Goal: Transaction & Acquisition: Register for event/course

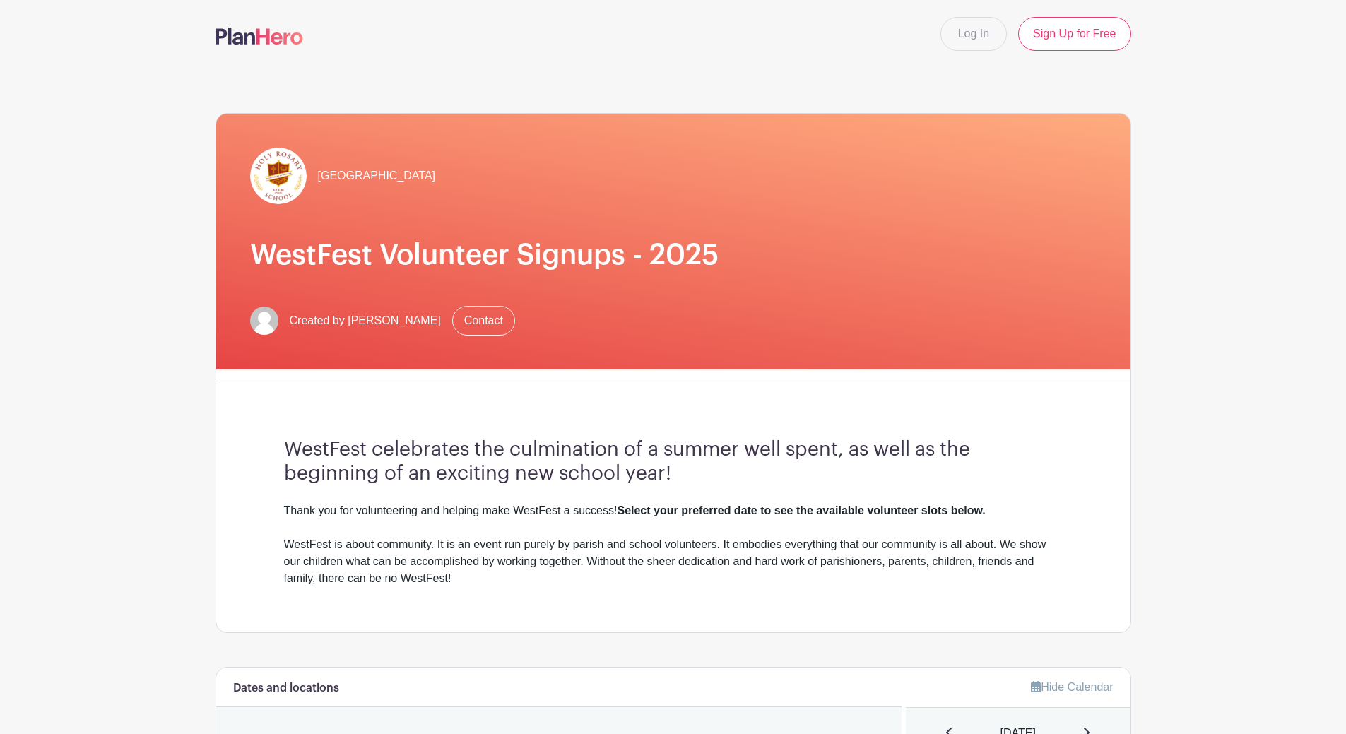
scroll to position [353, 0]
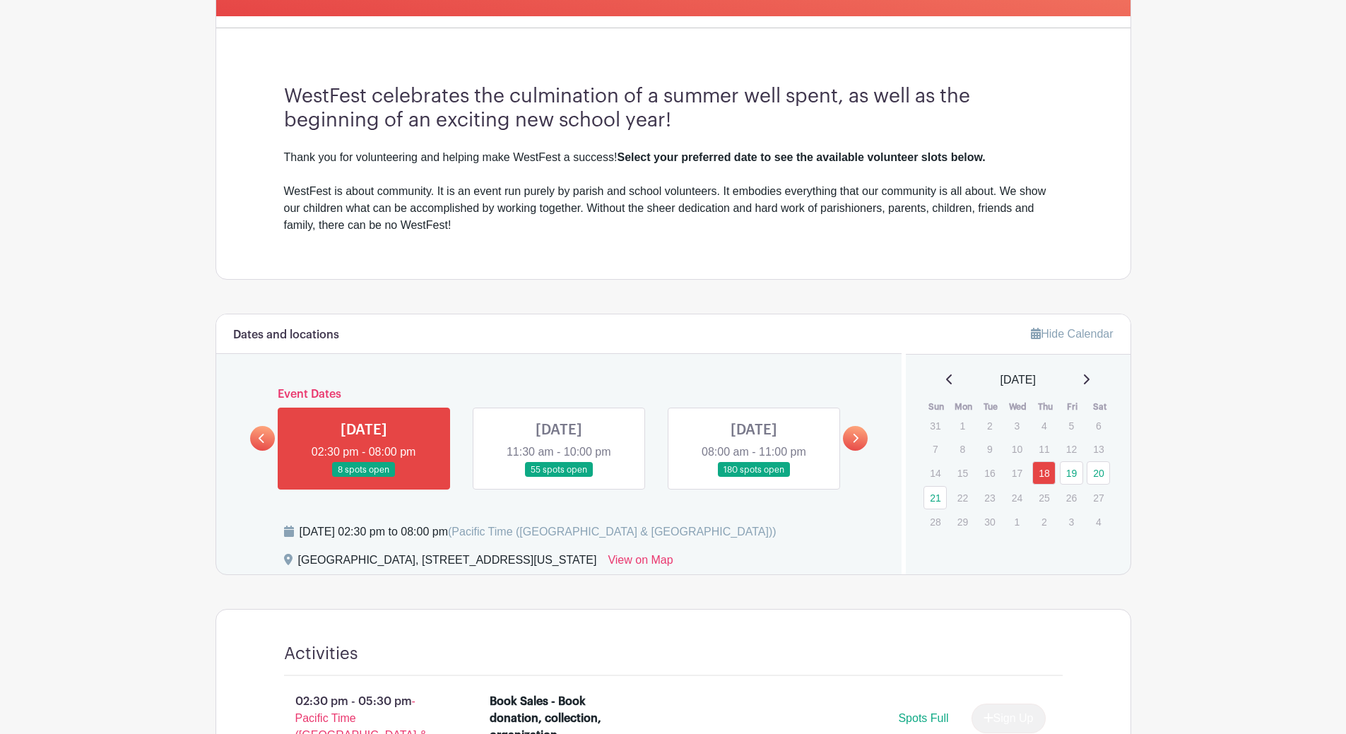
click at [754, 478] on link at bounding box center [754, 478] width 0 height 0
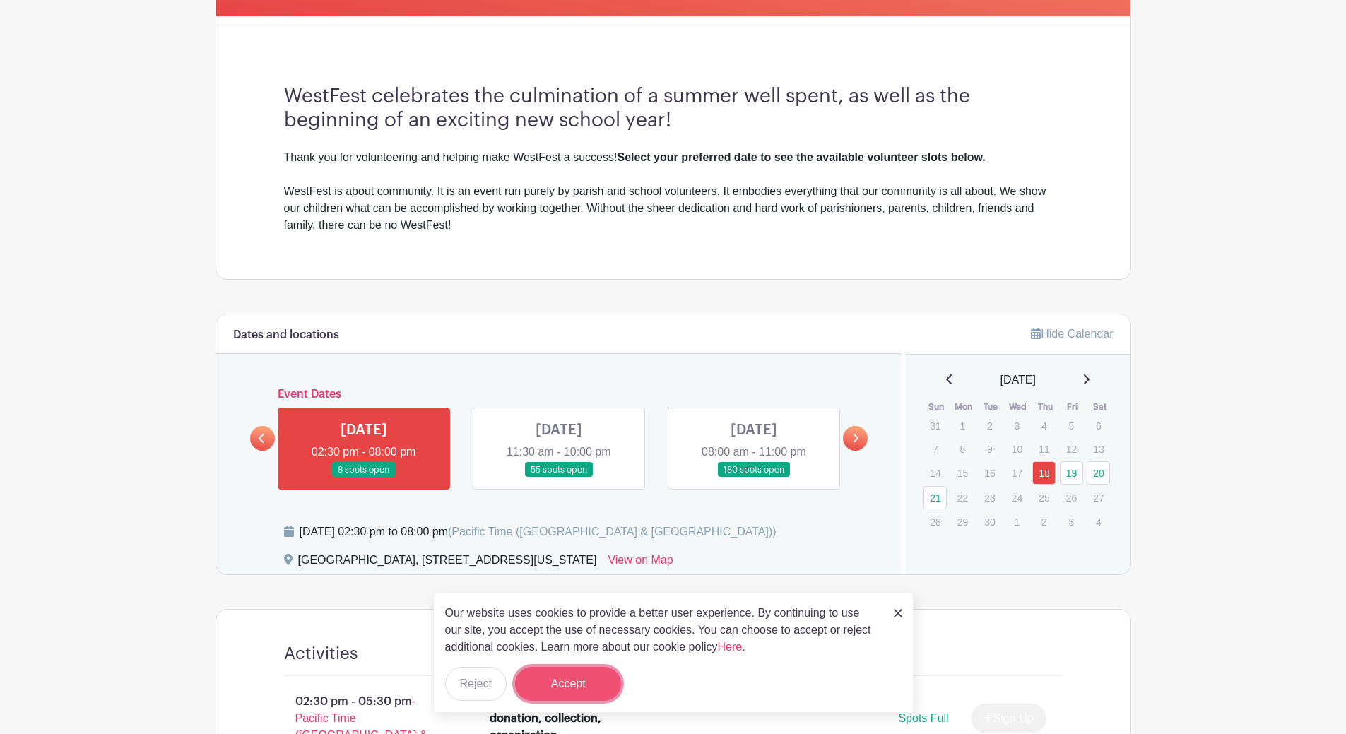
click at [596, 686] on button "Accept" at bounding box center [568, 684] width 106 height 34
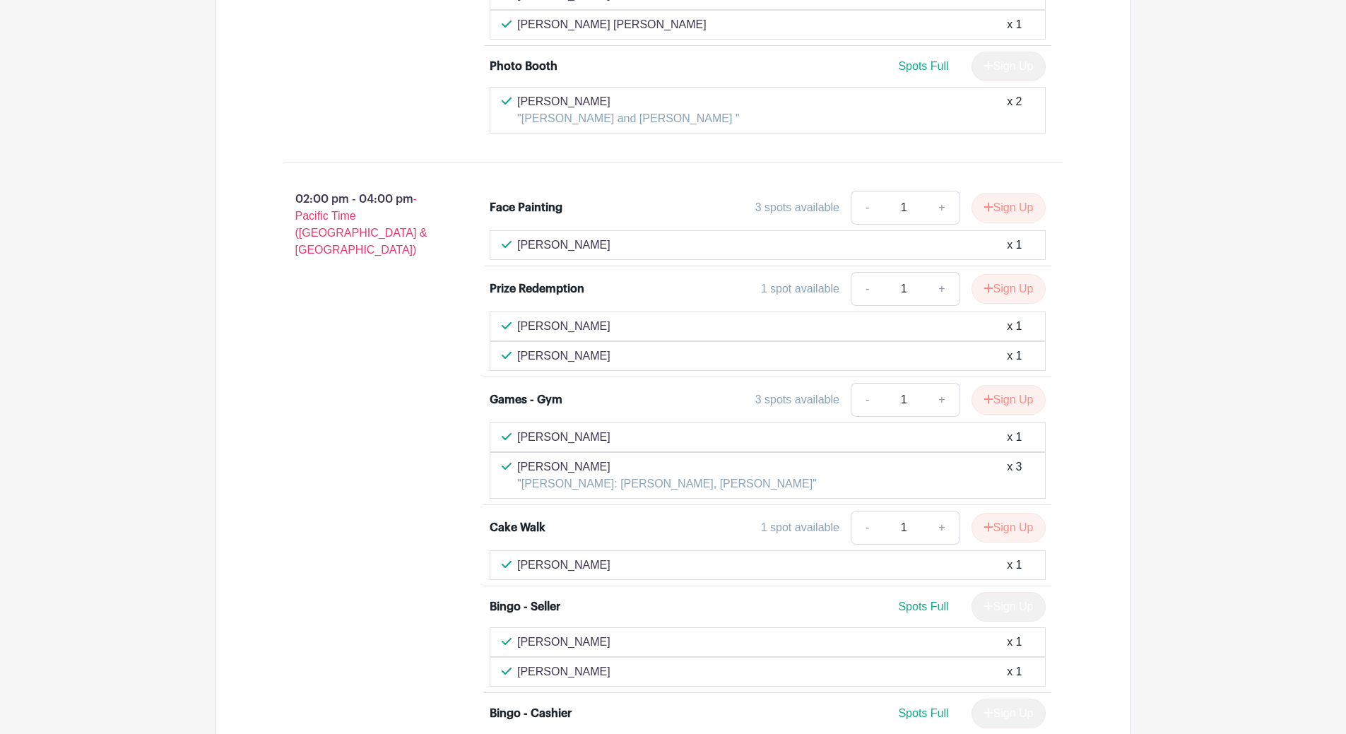
scroll to position [3673, 0]
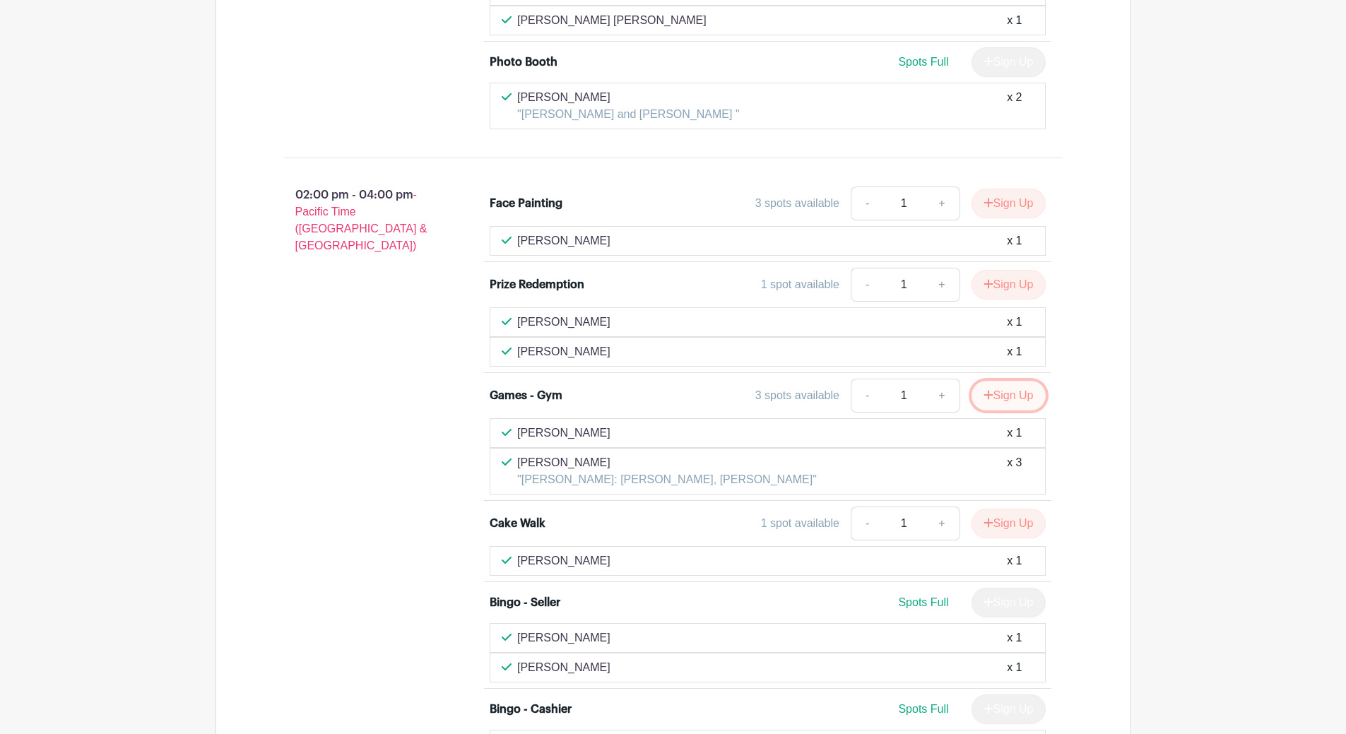
click at [1016, 381] on button "Sign Up" at bounding box center [1008, 396] width 74 height 30
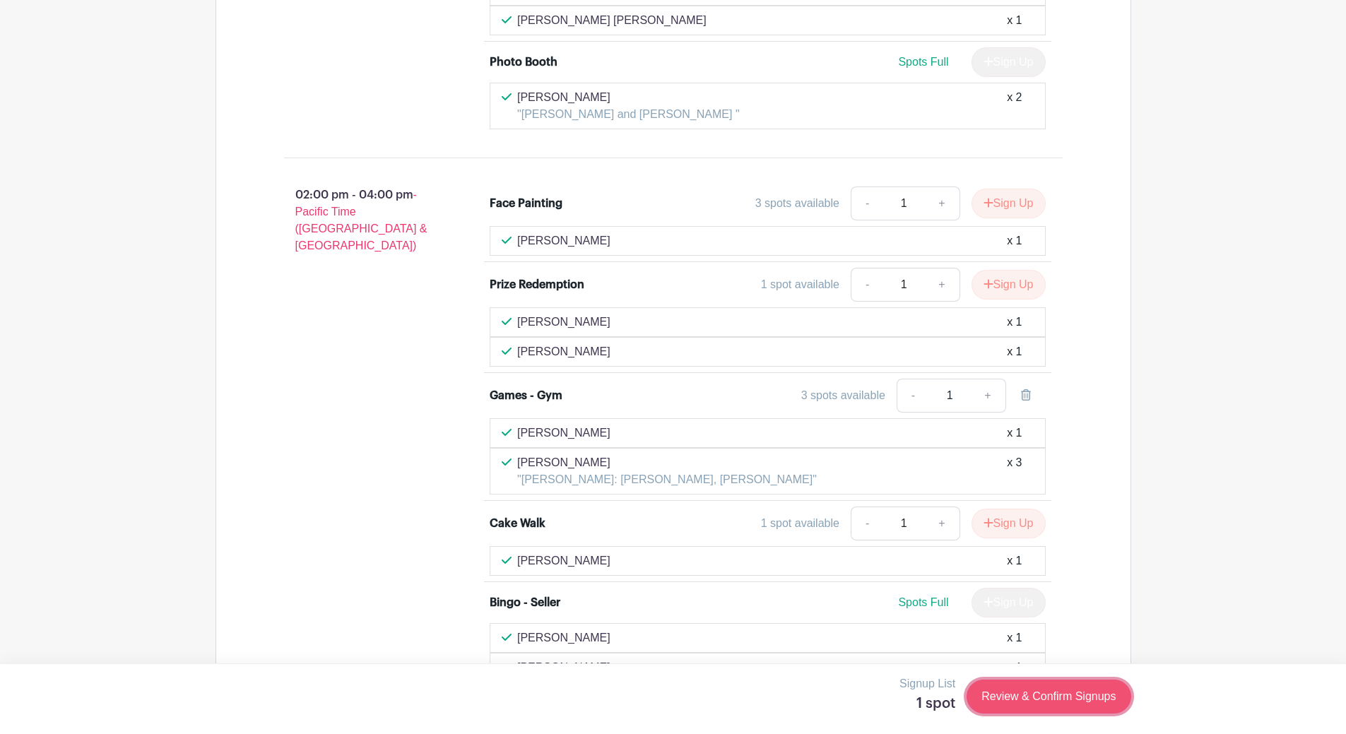
click at [1038, 693] on link "Review & Confirm Signups" at bounding box center [1048, 697] width 164 height 34
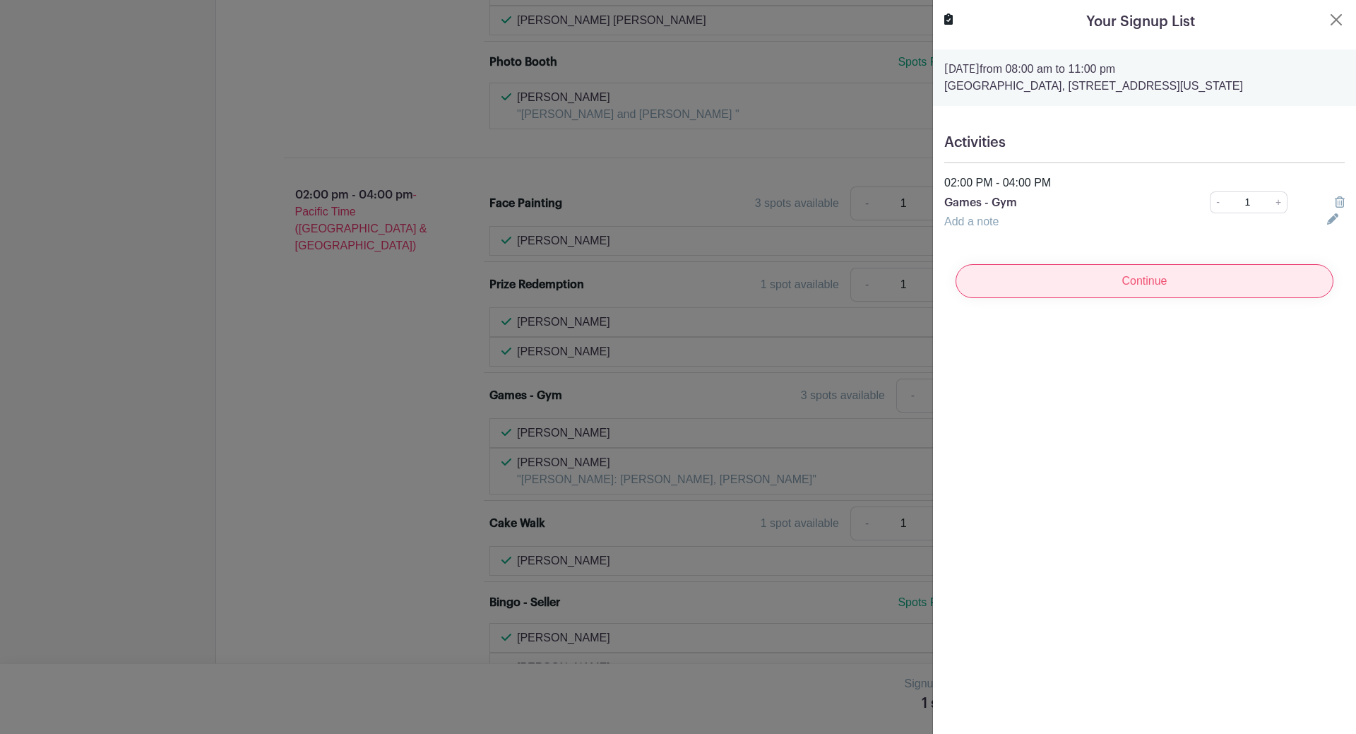
click at [1114, 274] on input "Continue" at bounding box center [1145, 281] width 378 height 34
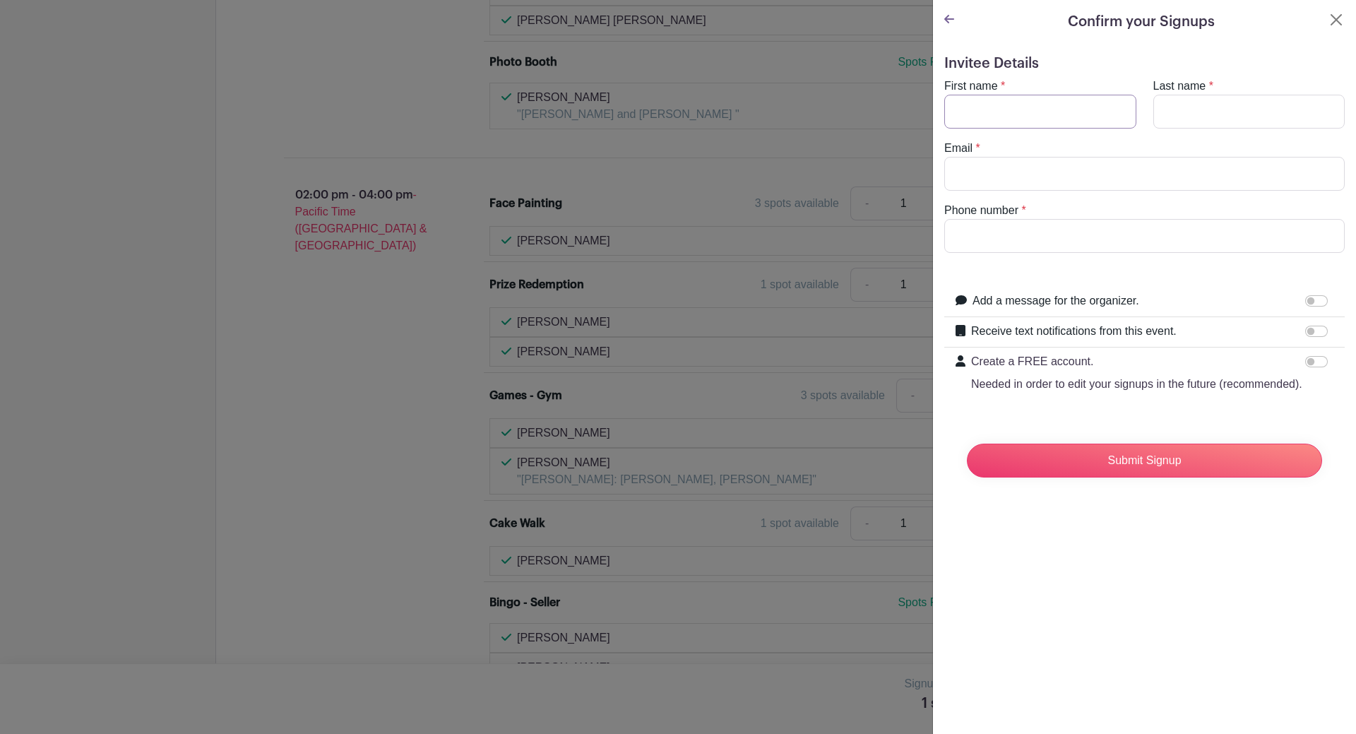
click at [969, 104] on input "First name" at bounding box center [1040, 112] width 192 height 34
type input "Lainey"
click at [1214, 119] on input "Last name" at bounding box center [1250, 112] width 192 height 34
type input "[PERSON_NAME]"
click at [980, 167] on input "Email" at bounding box center [1144, 174] width 401 height 34
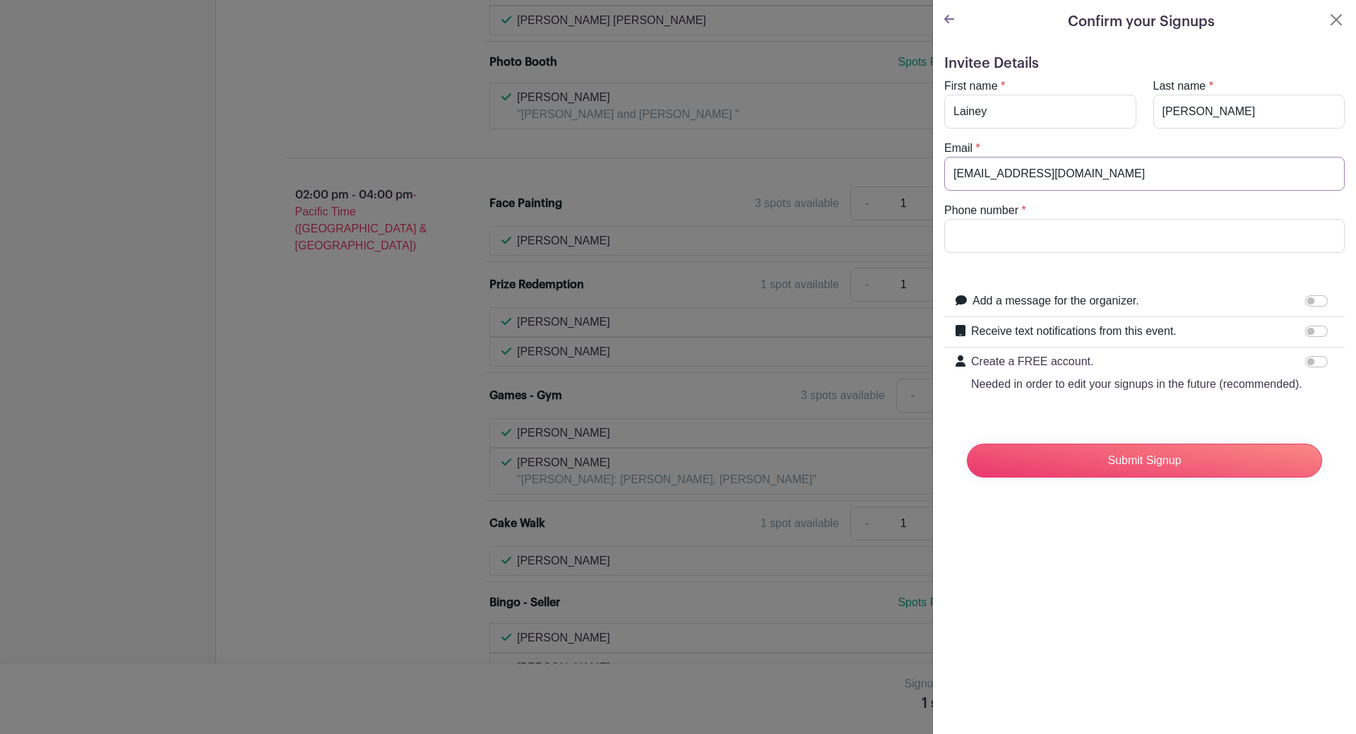
type input "[EMAIL_ADDRESS][DOMAIN_NAME]"
click at [961, 242] on input "Phone number" at bounding box center [1144, 236] width 401 height 34
type input "4252410636"
click at [1138, 475] on input "Submit Signup" at bounding box center [1144, 461] width 355 height 34
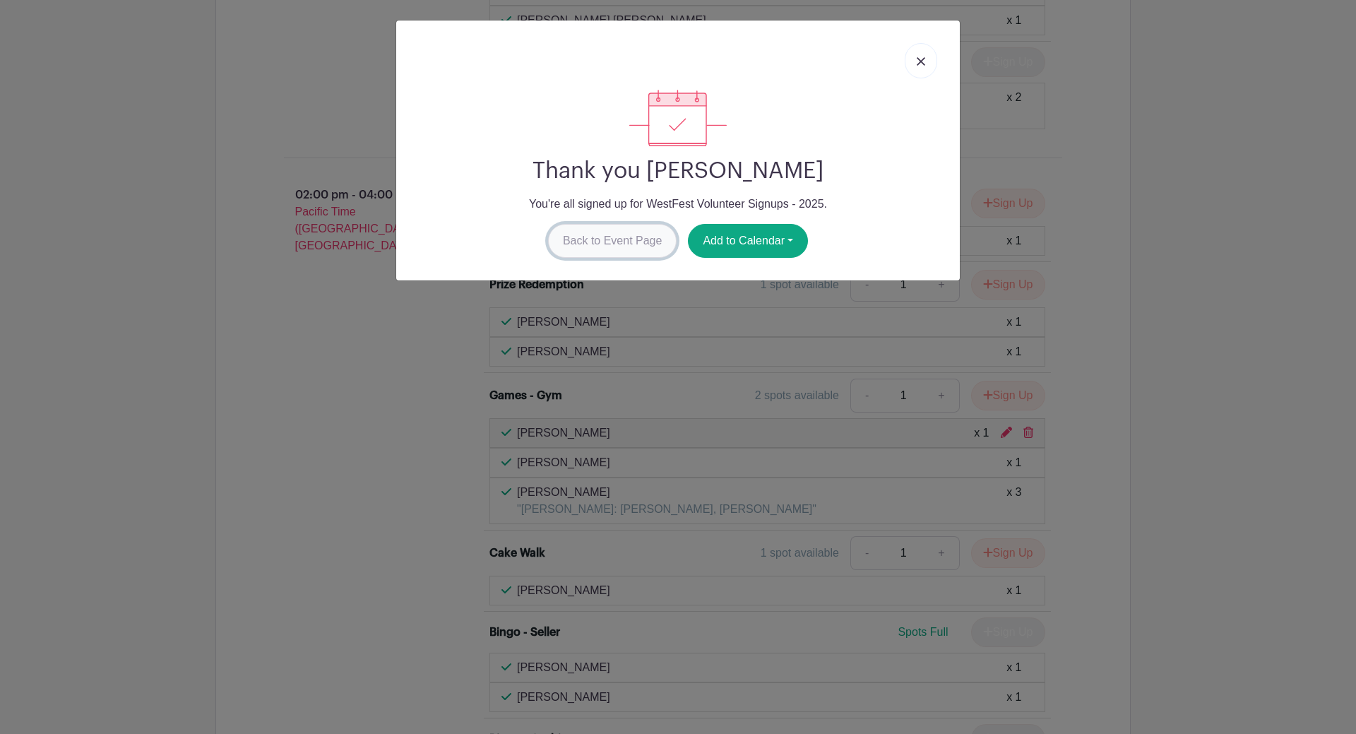
click at [596, 230] on link "Back to Event Page" at bounding box center [612, 241] width 129 height 34
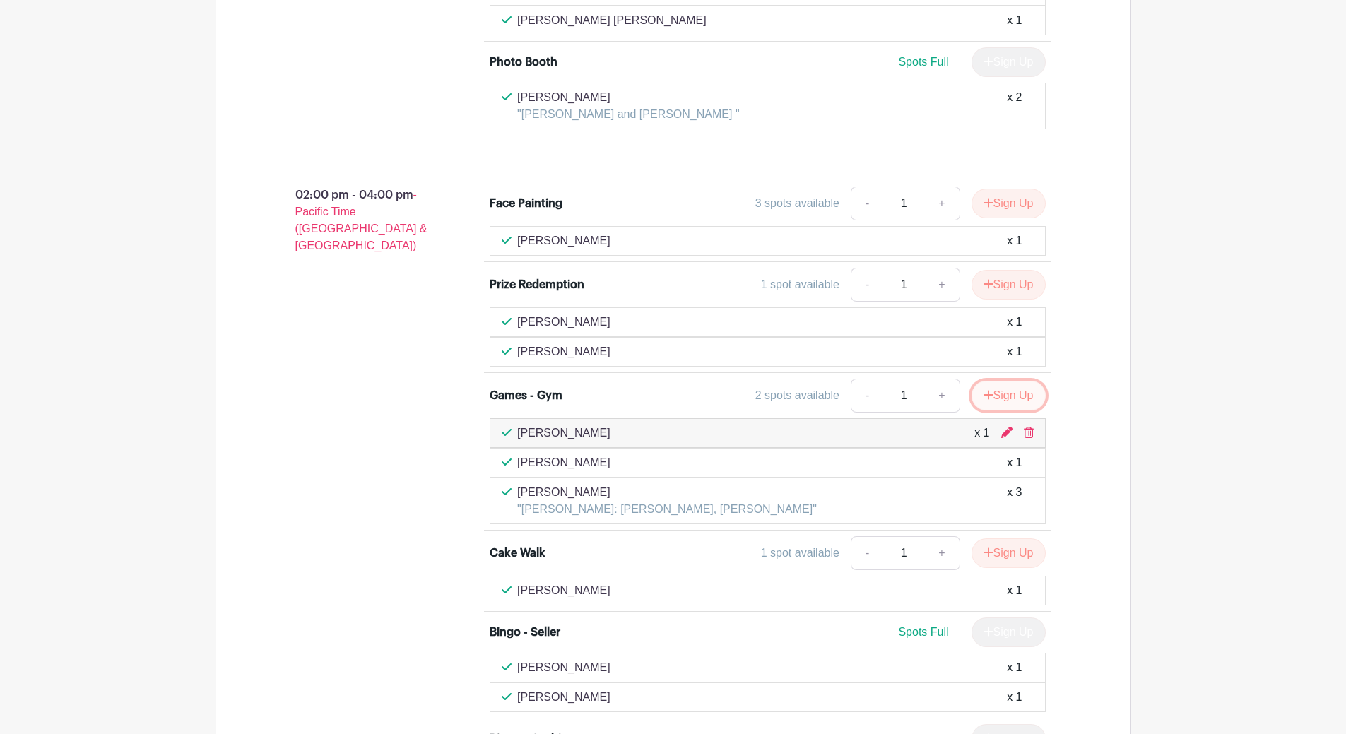
click at [1007, 381] on button "Sign Up" at bounding box center [1008, 396] width 74 height 30
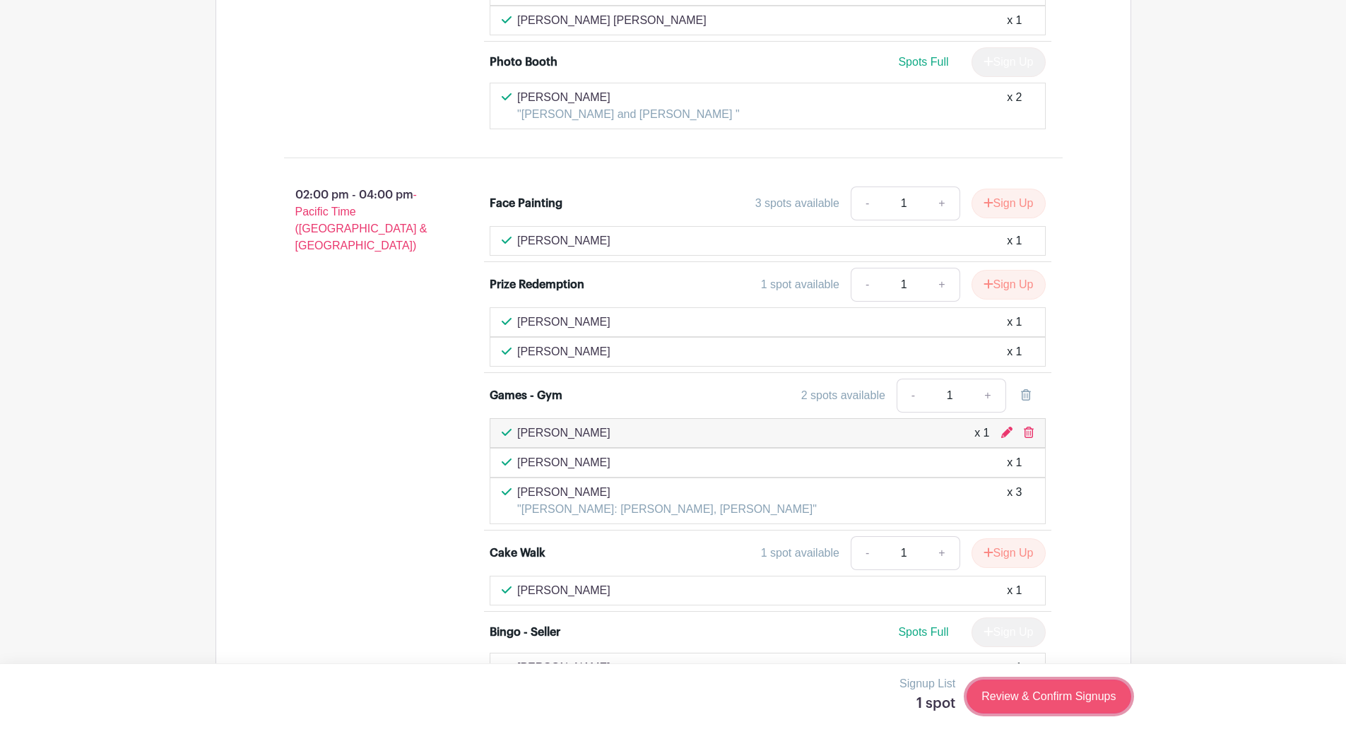
click at [1051, 692] on link "Review & Confirm Signups" at bounding box center [1048, 697] width 164 height 34
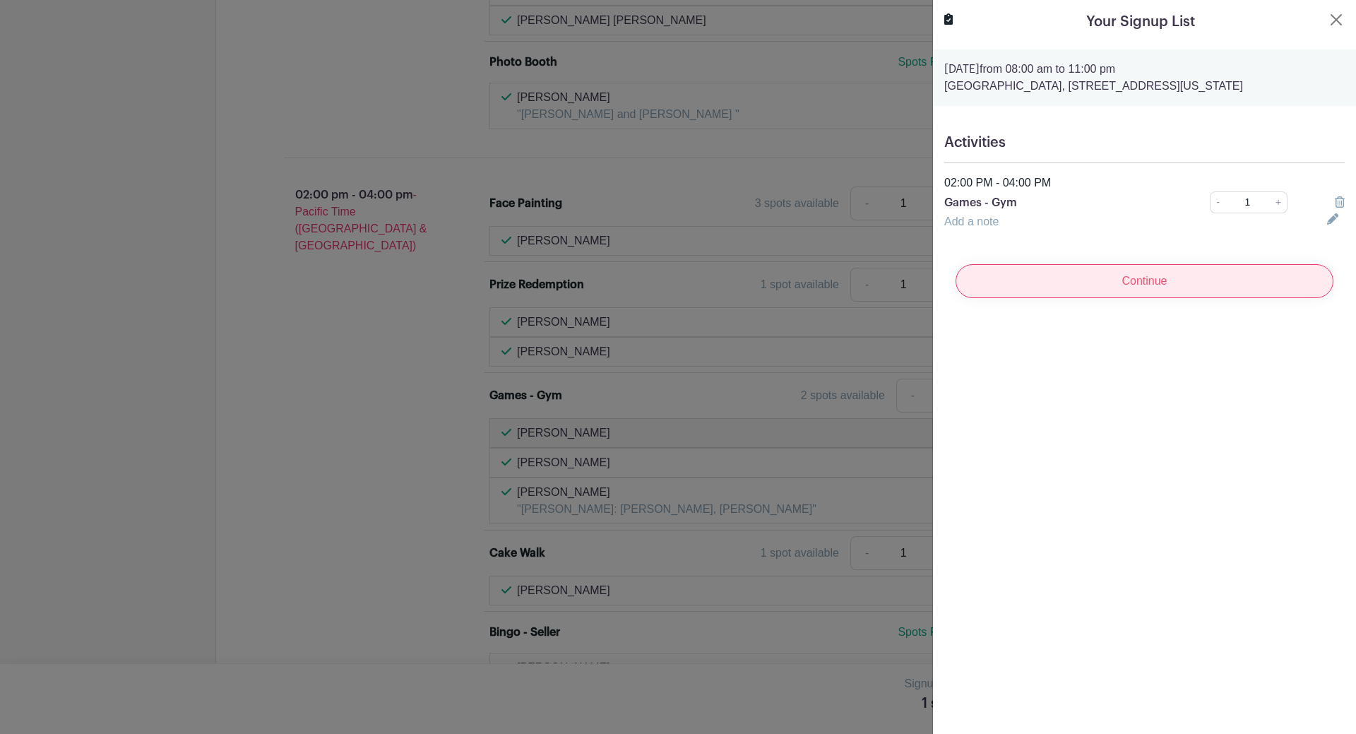
click at [1192, 278] on input "Continue" at bounding box center [1145, 281] width 378 height 34
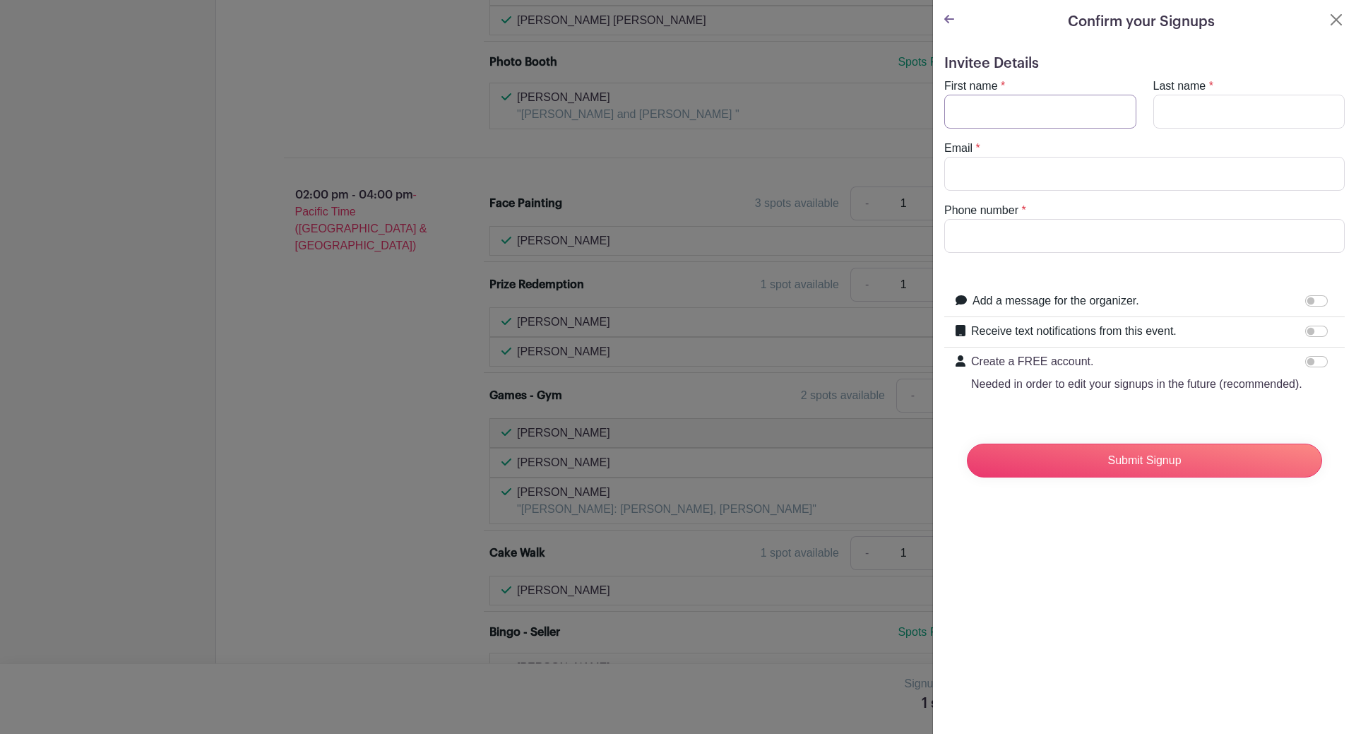
click at [1001, 114] on input "First name" at bounding box center [1040, 112] width 192 height 34
type input "[PERSON_NAME]"
click at [1183, 113] on input "Last name" at bounding box center [1250, 112] width 192 height 34
type input "[PERSON_NAME]"
click at [981, 170] on input "Email" at bounding box center [1144, 174] width 401 height 34
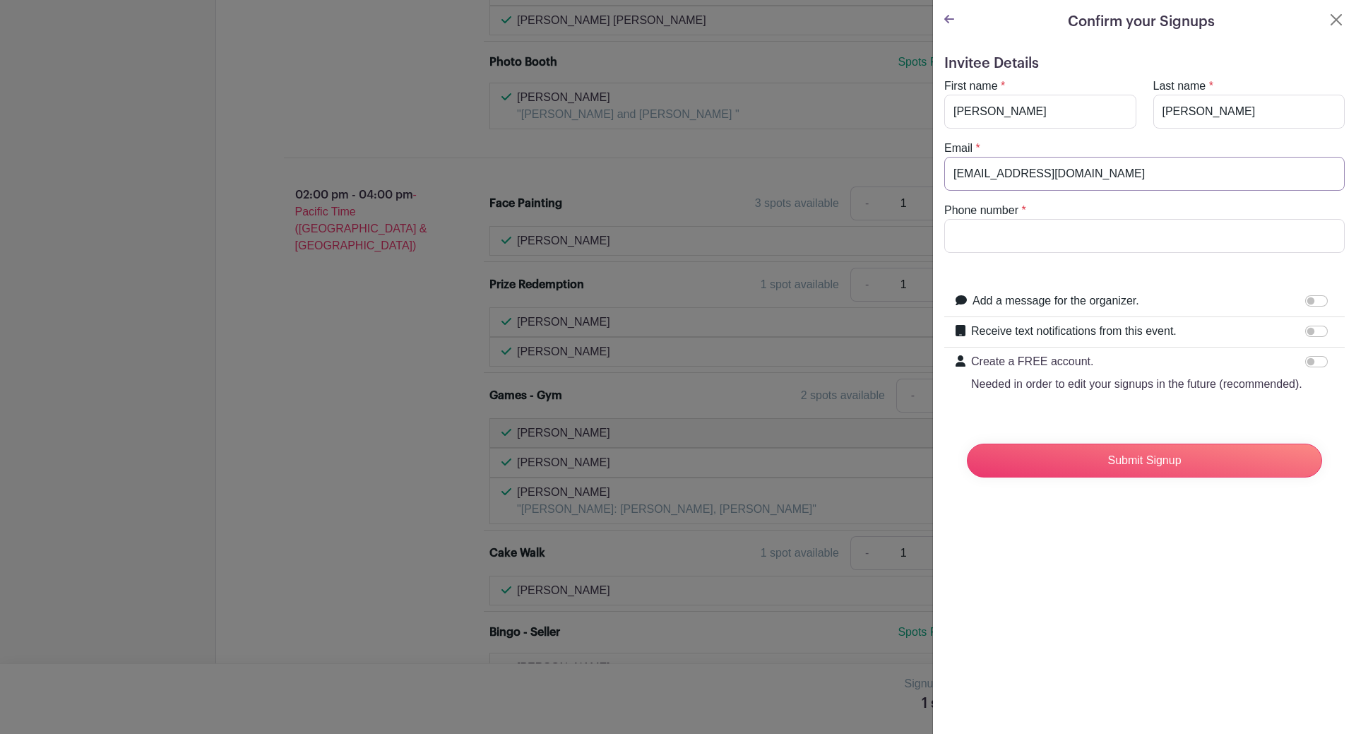
type input "[EMAIL_ADDRESS][DOMAIN_NAME]"
click at [981, 234] on input "Phone number" at bounding box center [1144, 236] width 401 height 34
type input "4252410636"
click at [1154, 478] on input "Submit Signup" at bounding box center [1144, 461] width 355 height 34
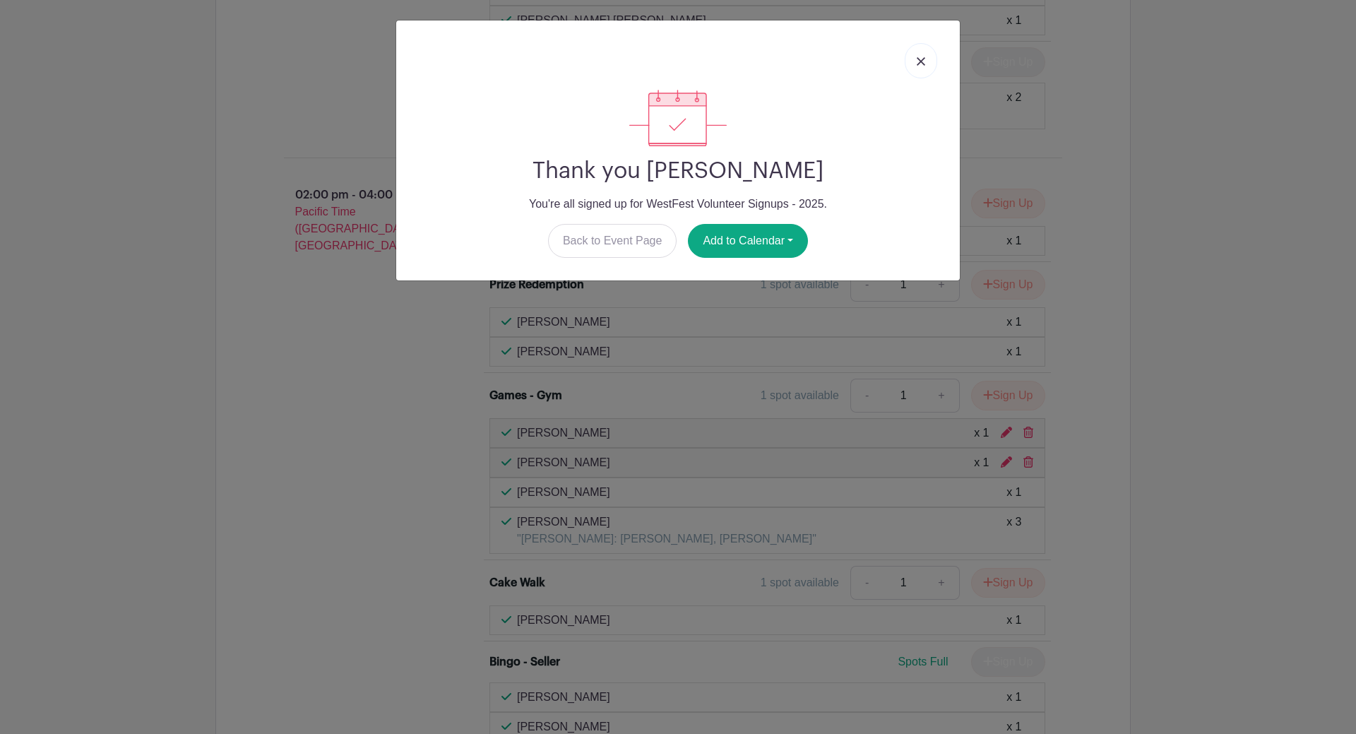
click at [921, 60] on img at bounding box center [921, 61] width 8 height 8
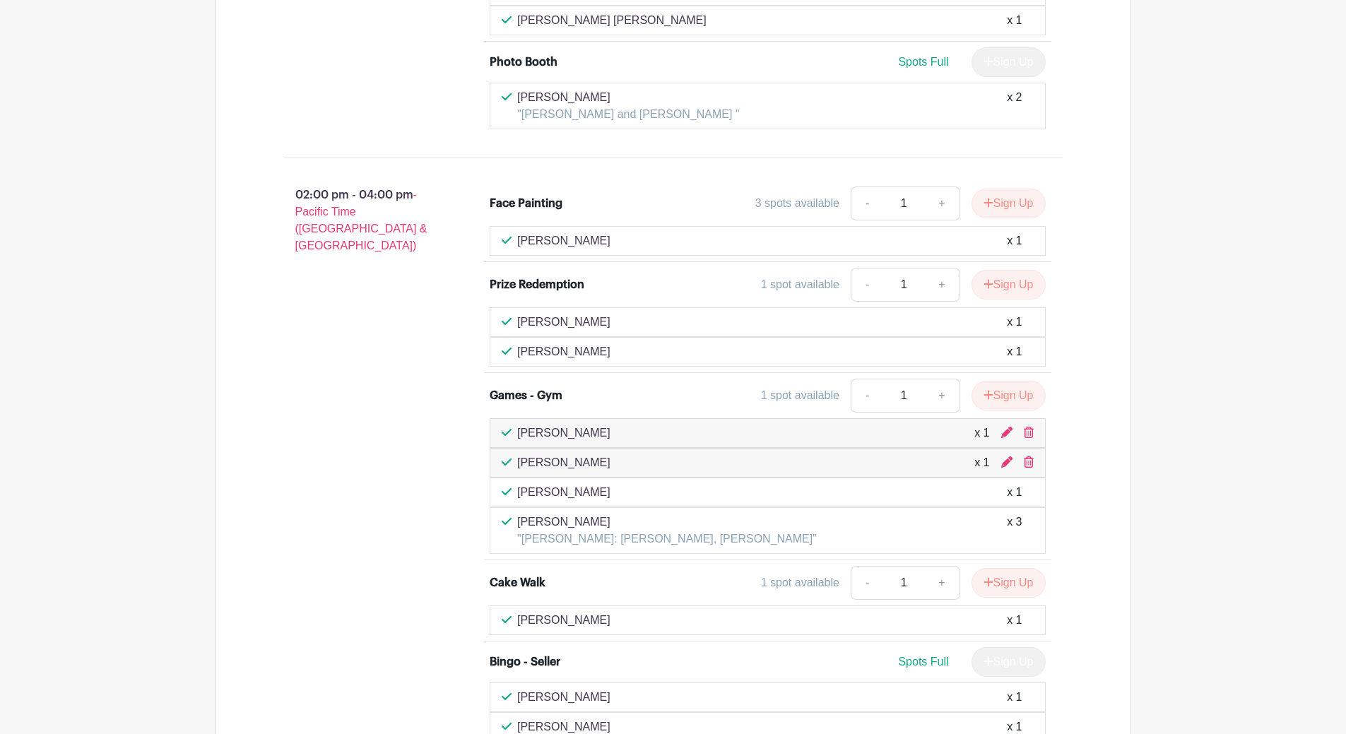
click at [986, 514] on div "[PERSON_NAME] "[PERSON_NAME]: [PERSON_NAME], [PERSON_NAME]" x 3" at bounding box center [768, 531] width 532 height 34
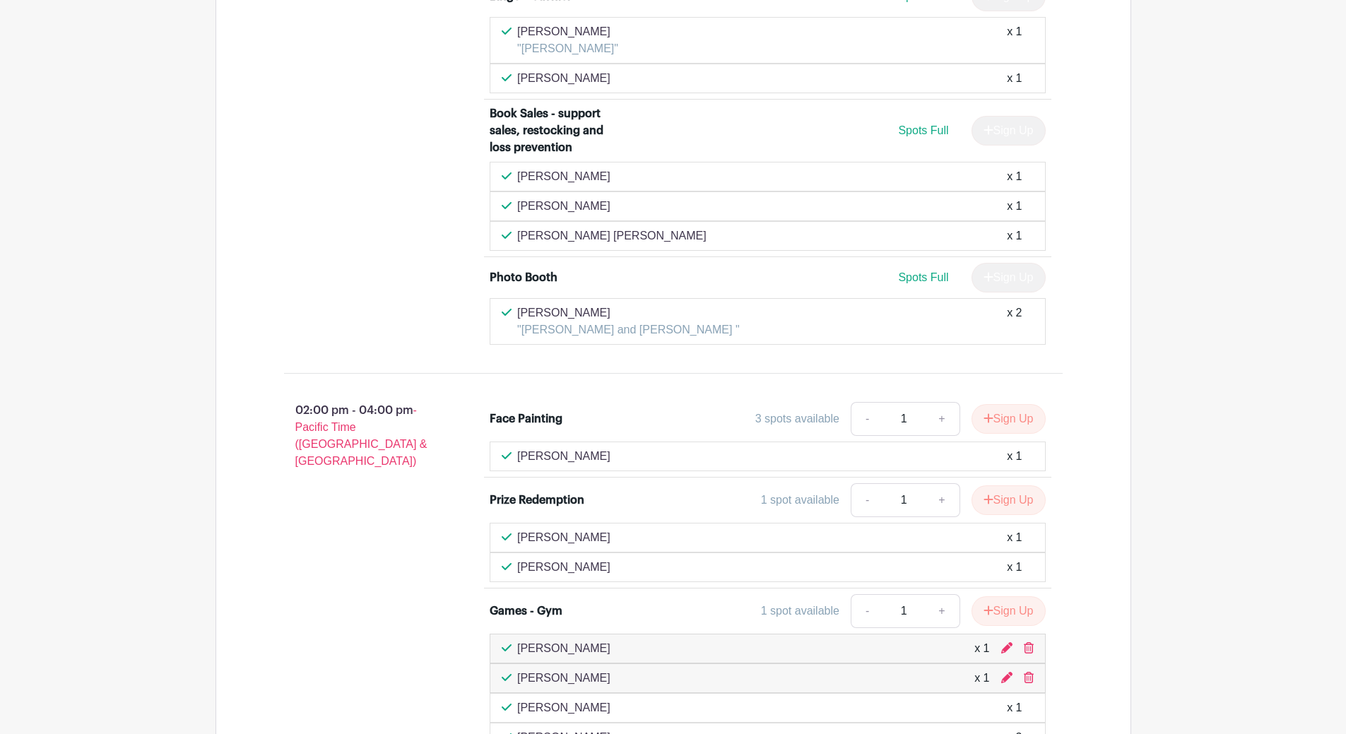
scroll to position [3603, 0]
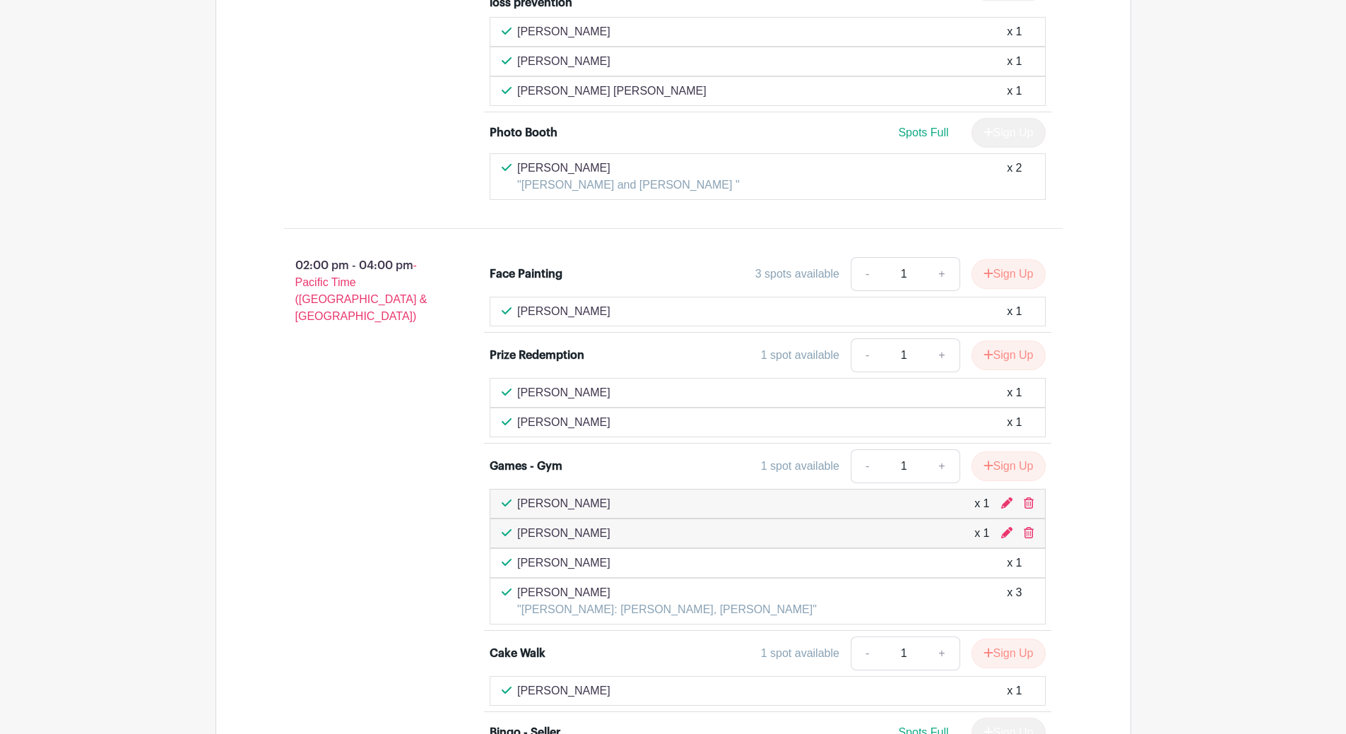
click at [547, 584] on p "[PERSON_NAME]" at bounding box center [667, 592] width 300 height 17
click at [624, 601] on p ""[PERSON_NAME]: [PERSON_NAME], [PERSON_NAME]"" at bounding box center [667, 609] width 300 height 17
drag, startPoint x: 771, startPoint y: 570, endPoint x: 1111, endPoint y: 569, distance: 339.8
click at [777, 584] on div "[PERSON_NAME] "[PERSON_NAME]: [PERSON_NAME], [PERSON_NAME]" x 3" at bounding box center [768, 601] width 532 height 34
click at [1038, 578] on div "[PERSON_NAME] "[PERSON_NAME]: [PERSON_NAME], [PERSON_NAME]" x 3" at bounding box center [768, 601] width 556 height 47
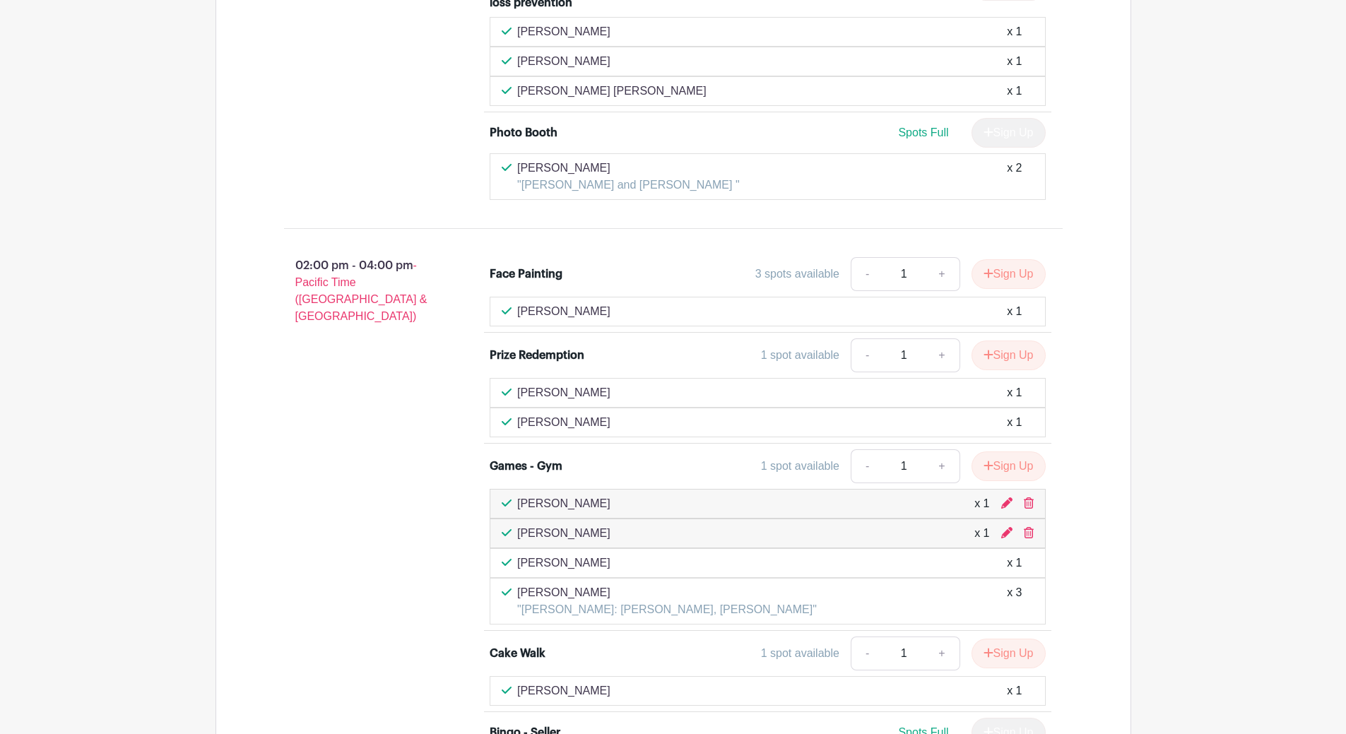
click at [1022, 584] on div "[PERSON_NAME] "[PERSON_NAME]: [PERSON_NAME], [PERSON_NAME]" x 3" at bounding box center [768, 601] width 532 height 34
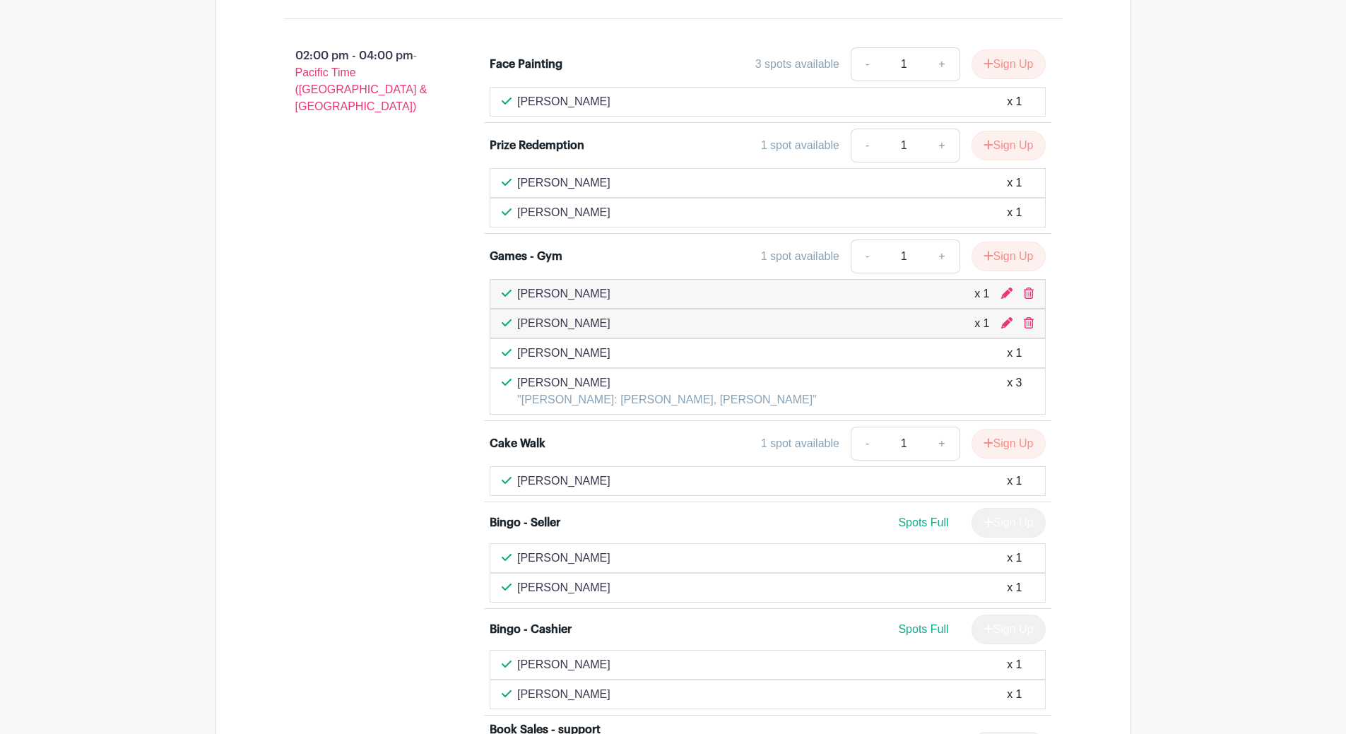
scroll to position [3815, 0]
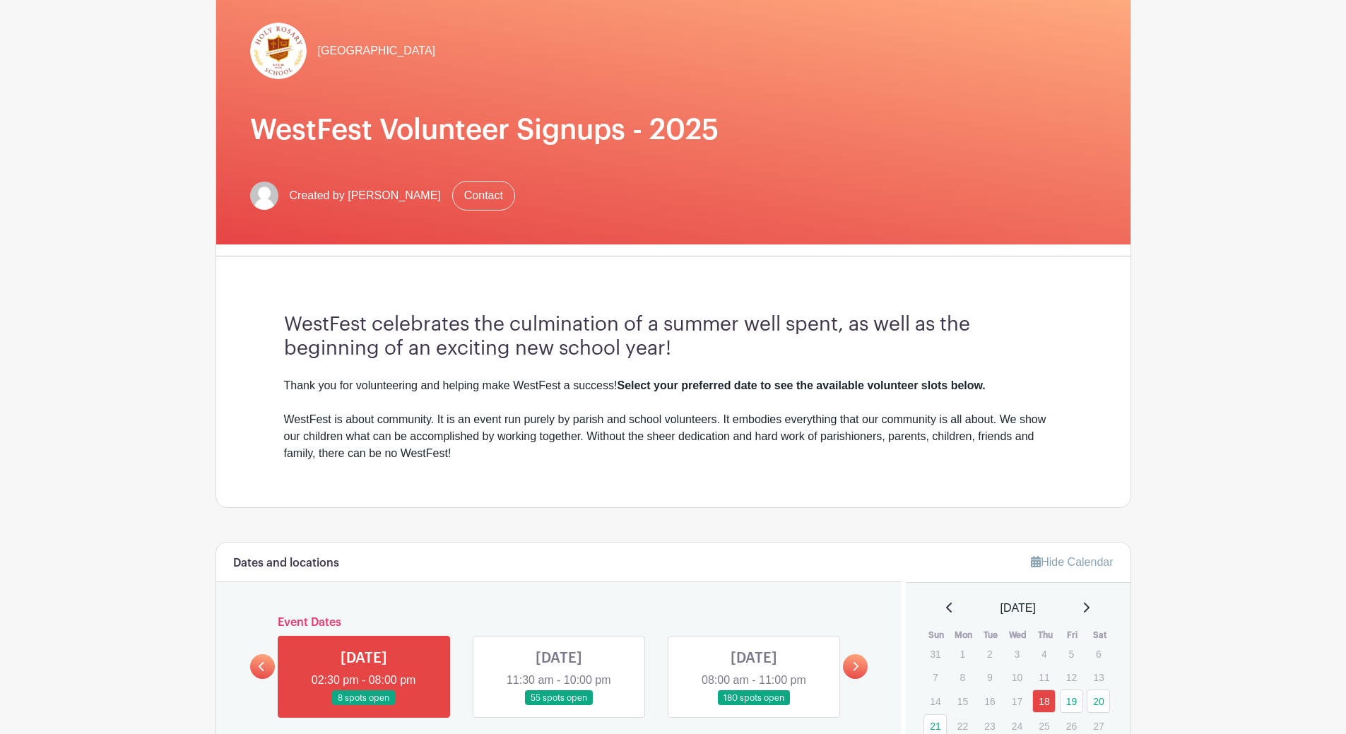
scroll to position [141, 0]
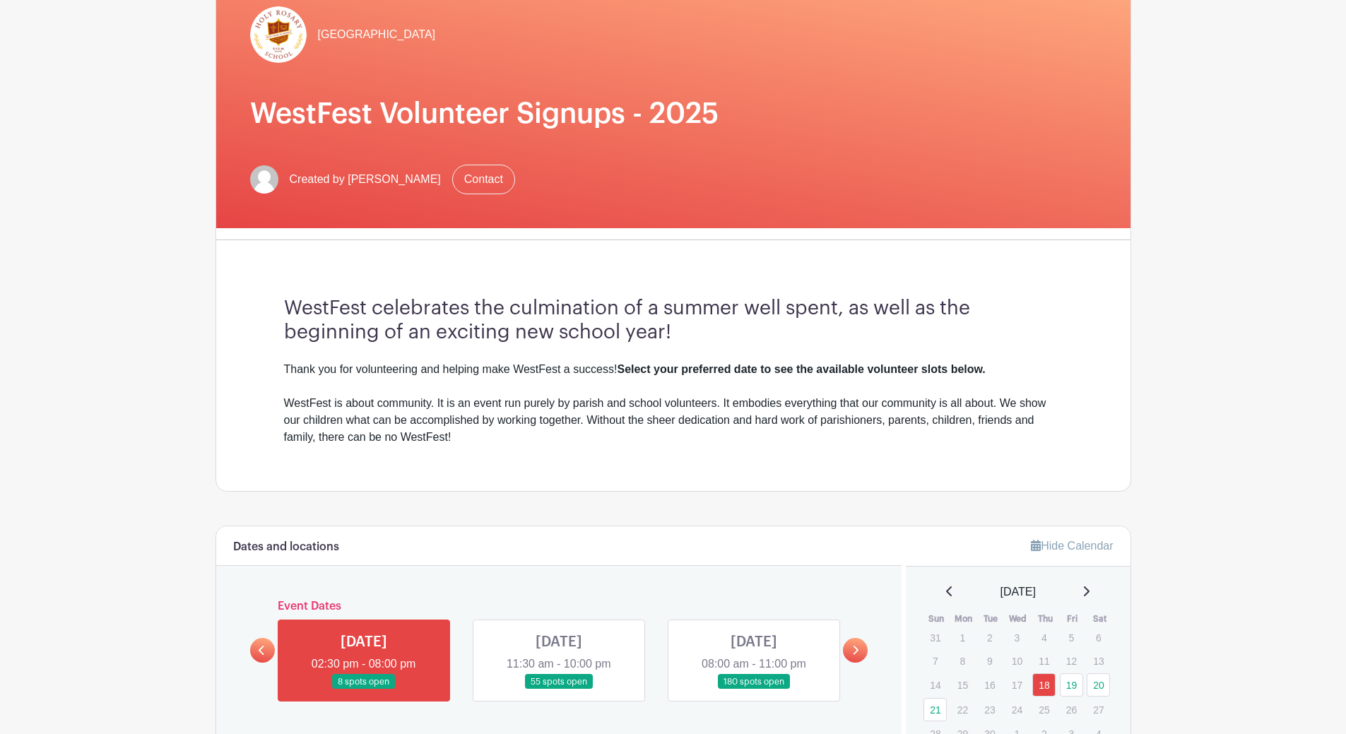
click at [754, 689] on link at bounding box center [754, 689] width 0 height 0
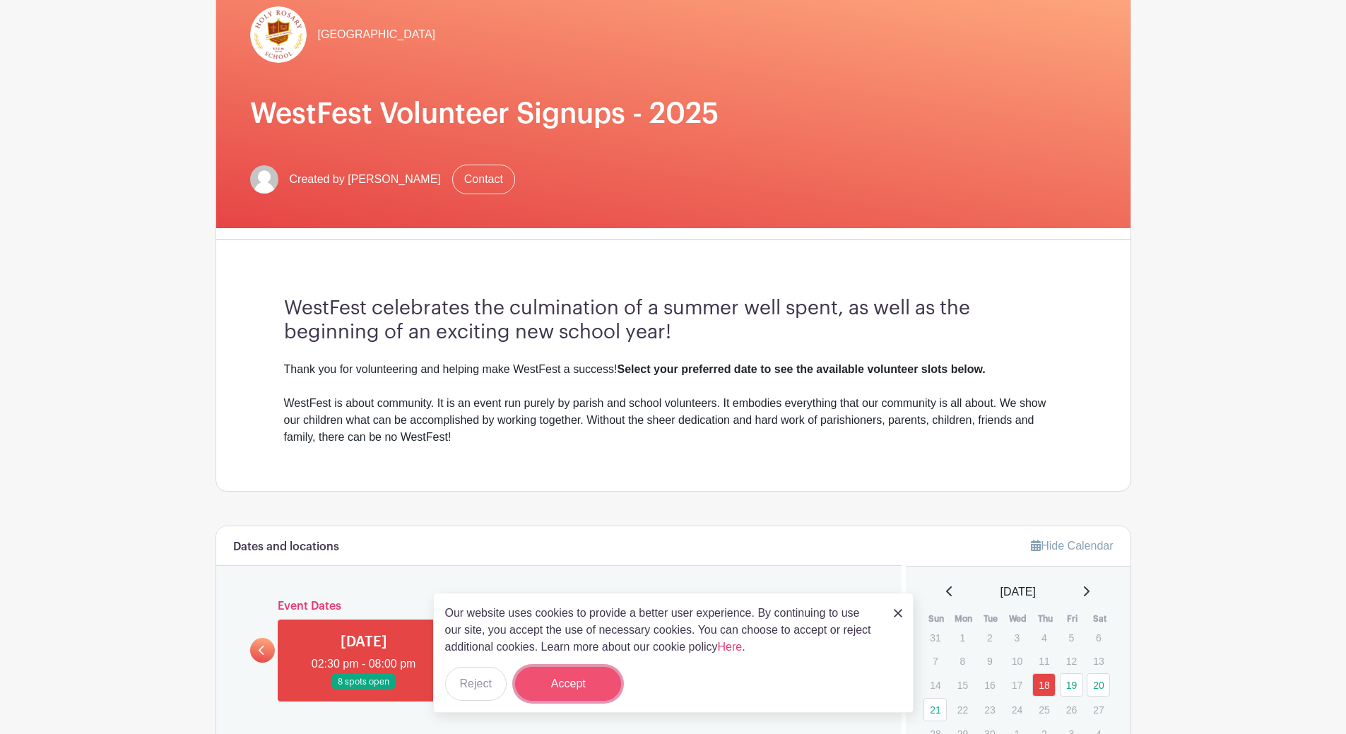
click at [581, 682] on button "Accept" at bounding box center [568, 684] width 106 height 34
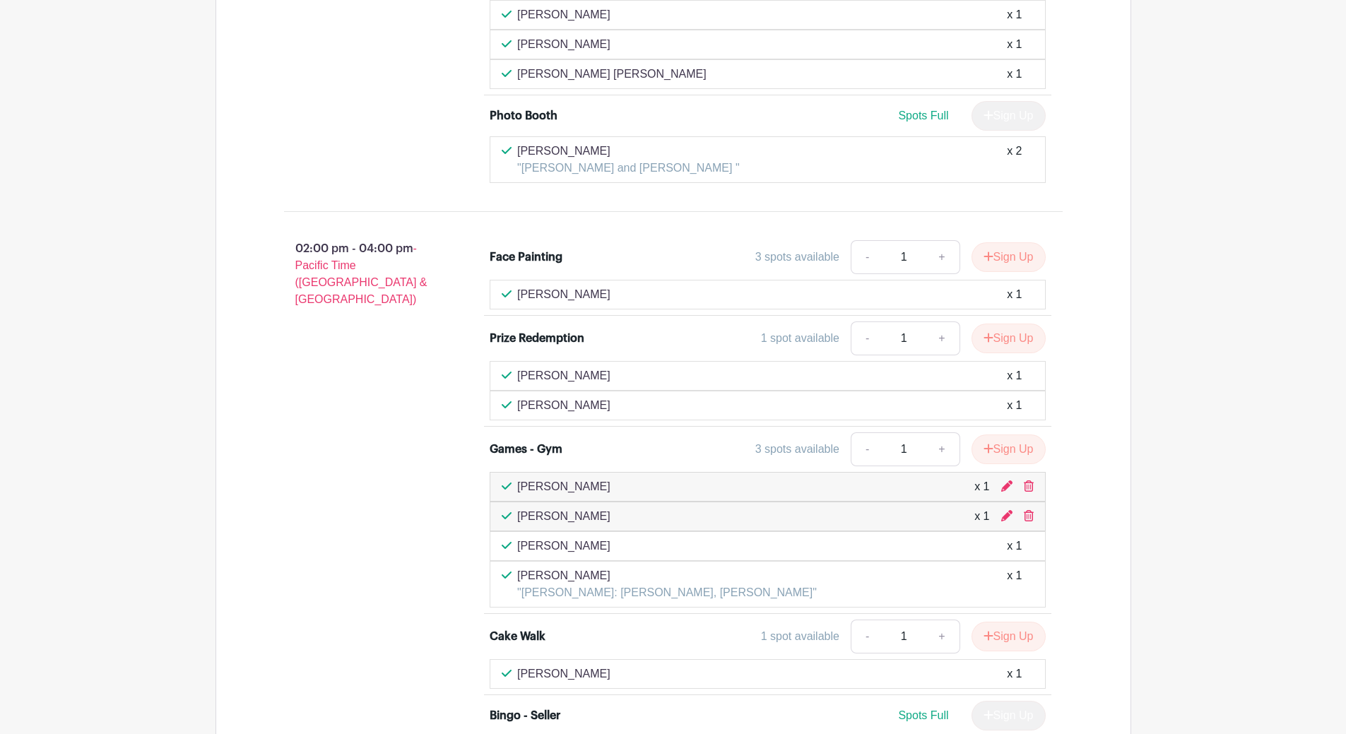
scroll to position [3885, 0]
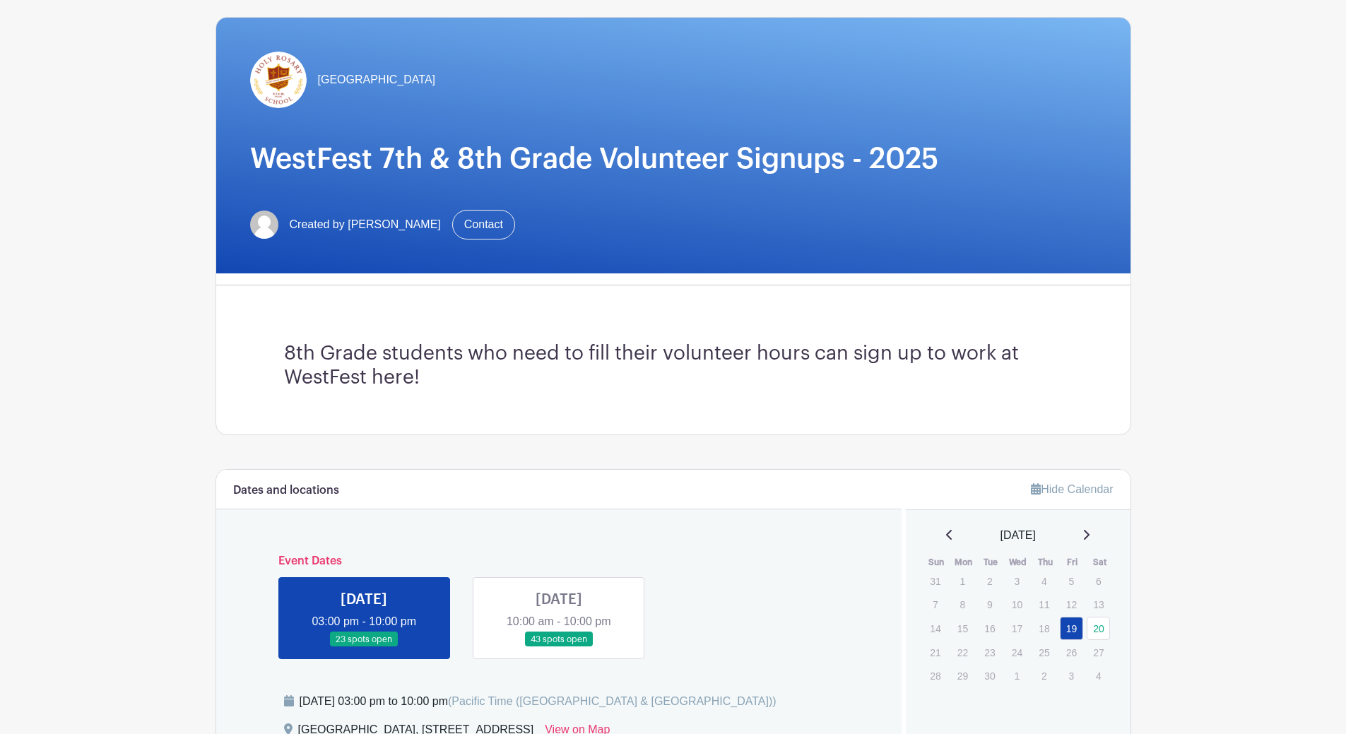
scroll to position [212, 0]
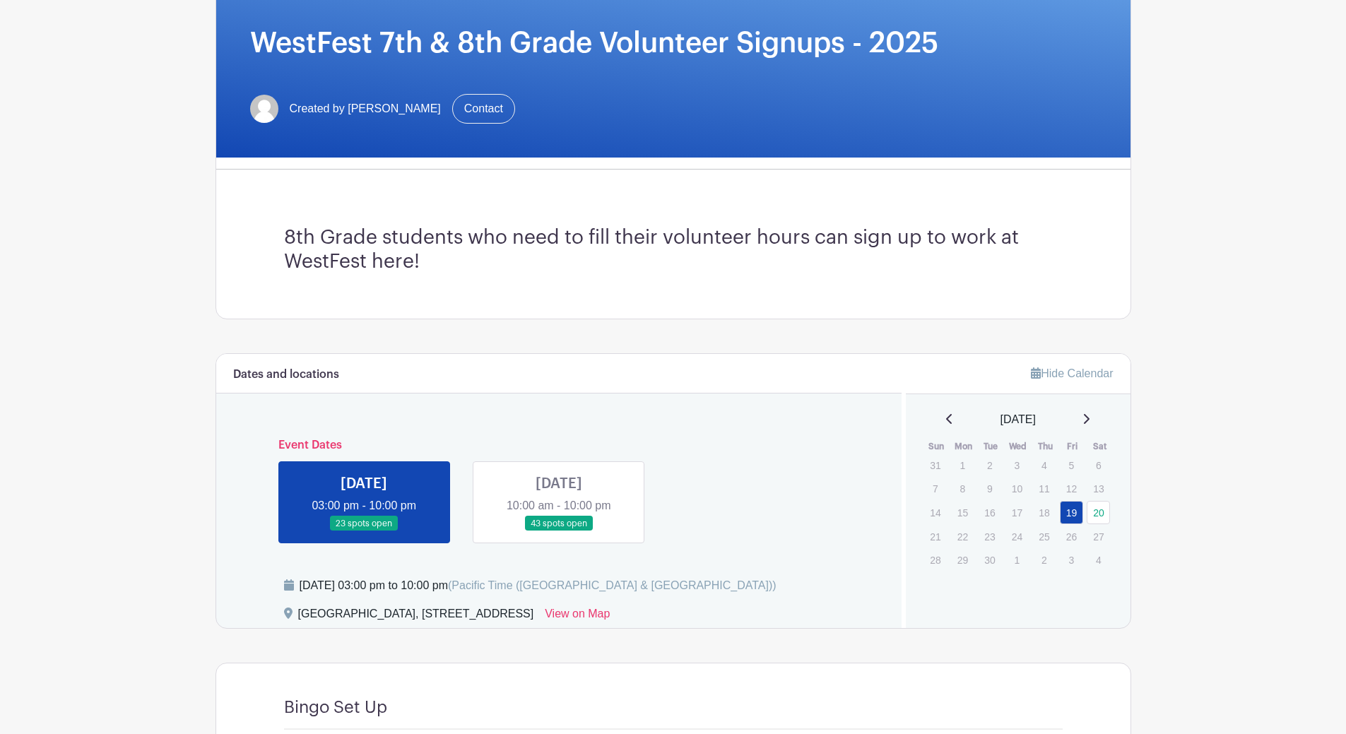
click at [559, 531] on link at bounding box center [559, 531] width 0 height 0
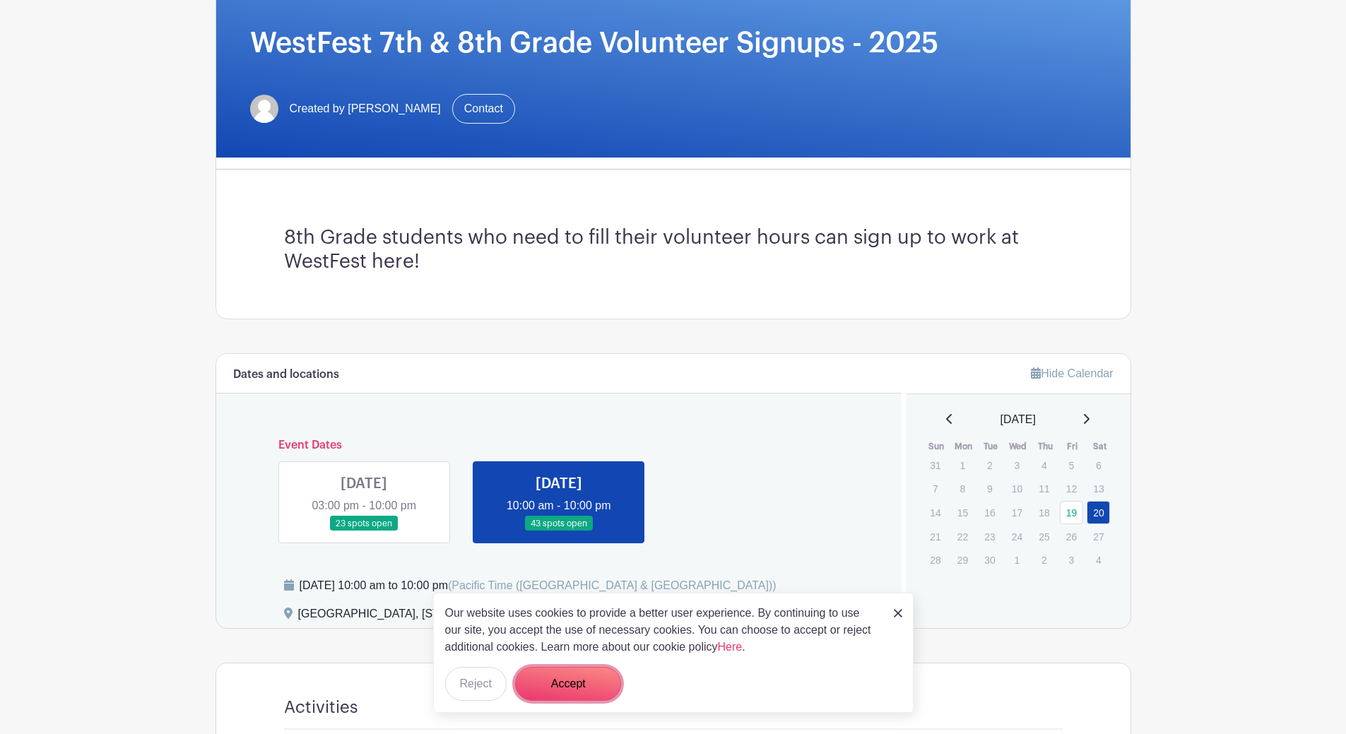
click at [525, 686] on button "Accept" at bounding box center [568, 684] width 106 height 34
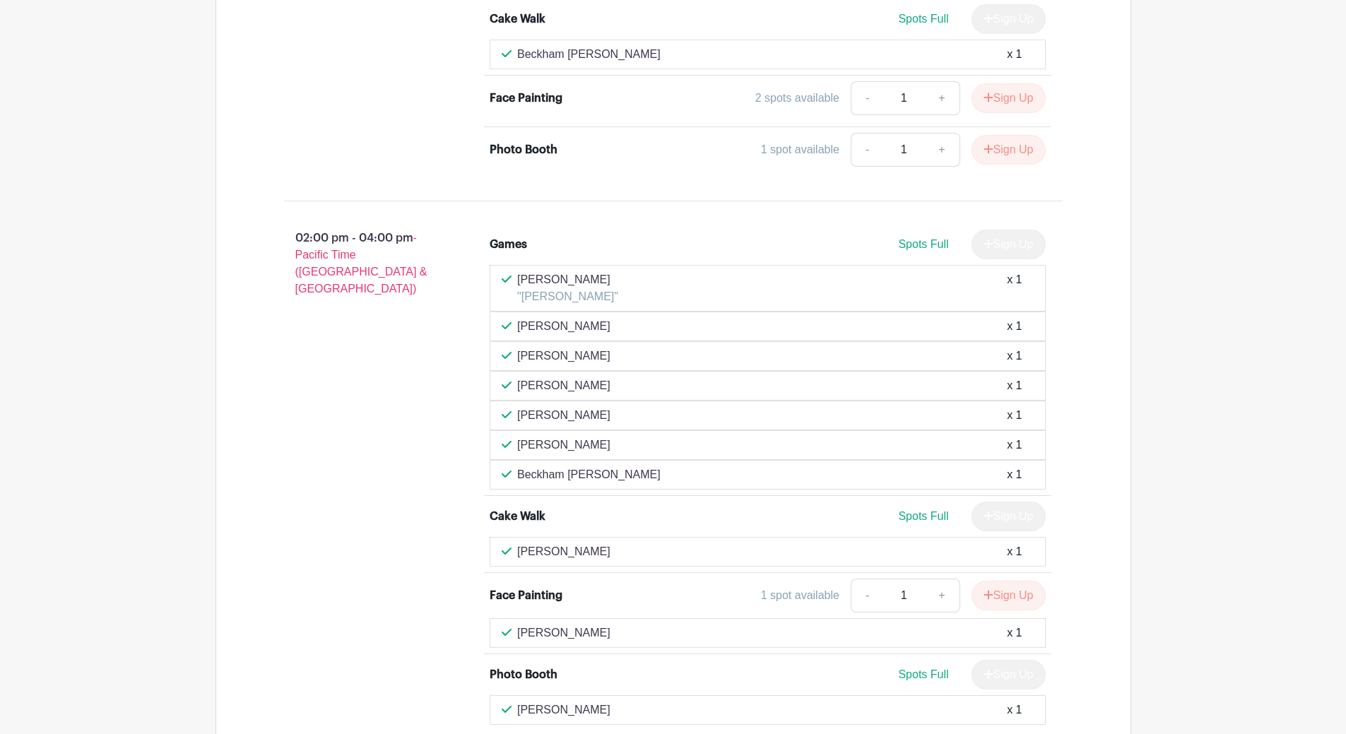
scroll to position [1695, 0]
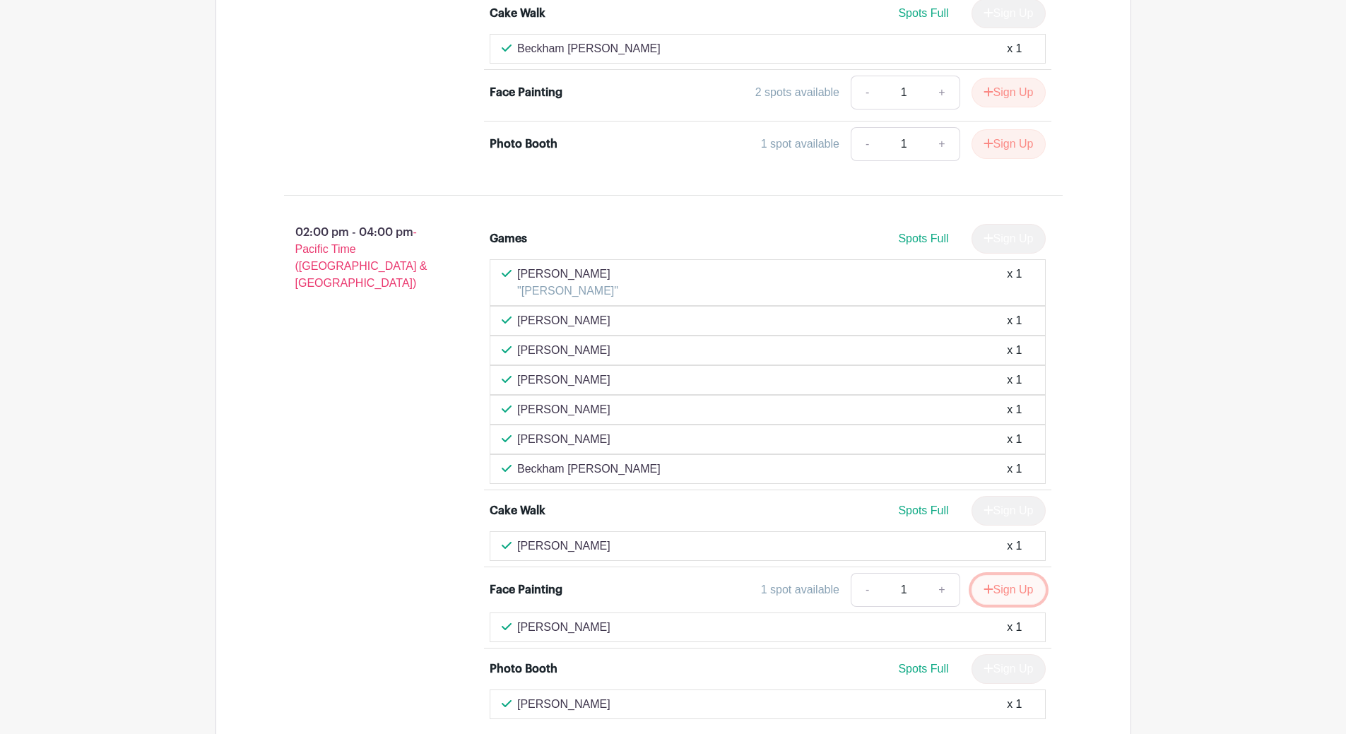
click at [1008, 584] on button "Sign Up" at bounding box center [1008, 590] width 74 height 30
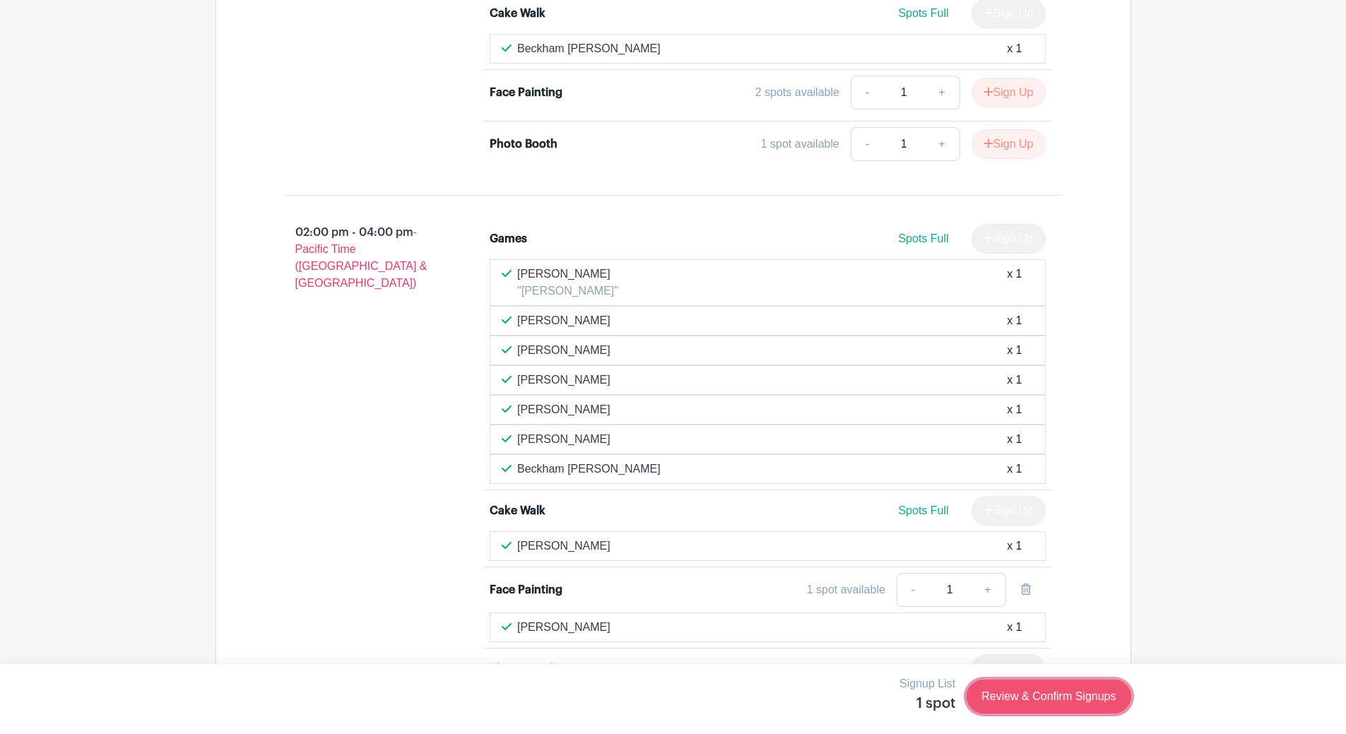
click at [1070, 698] on link "Review & Confirm Signups" at bounding box center [1048, 697] width 164 height 34
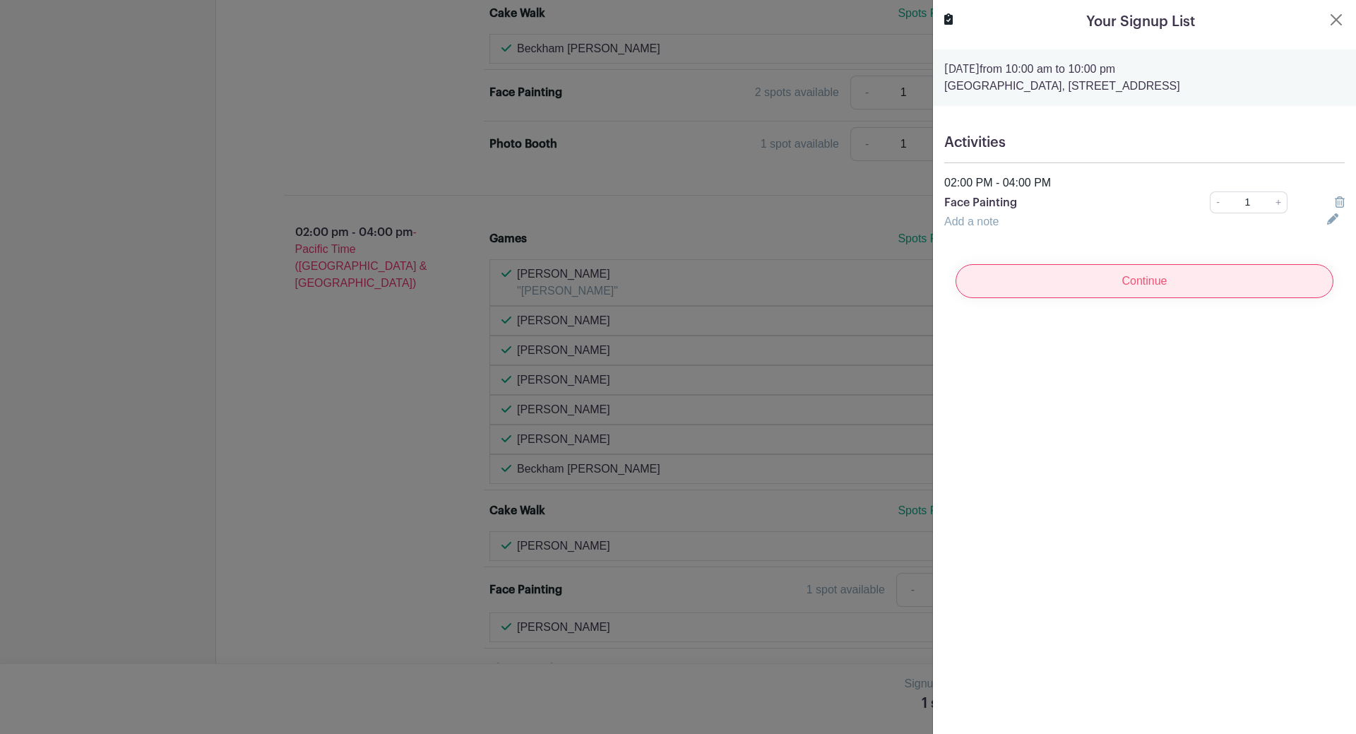
click at [1173, 285] on input "Continue" at bounding box center [1145, 281] width 378 height 34
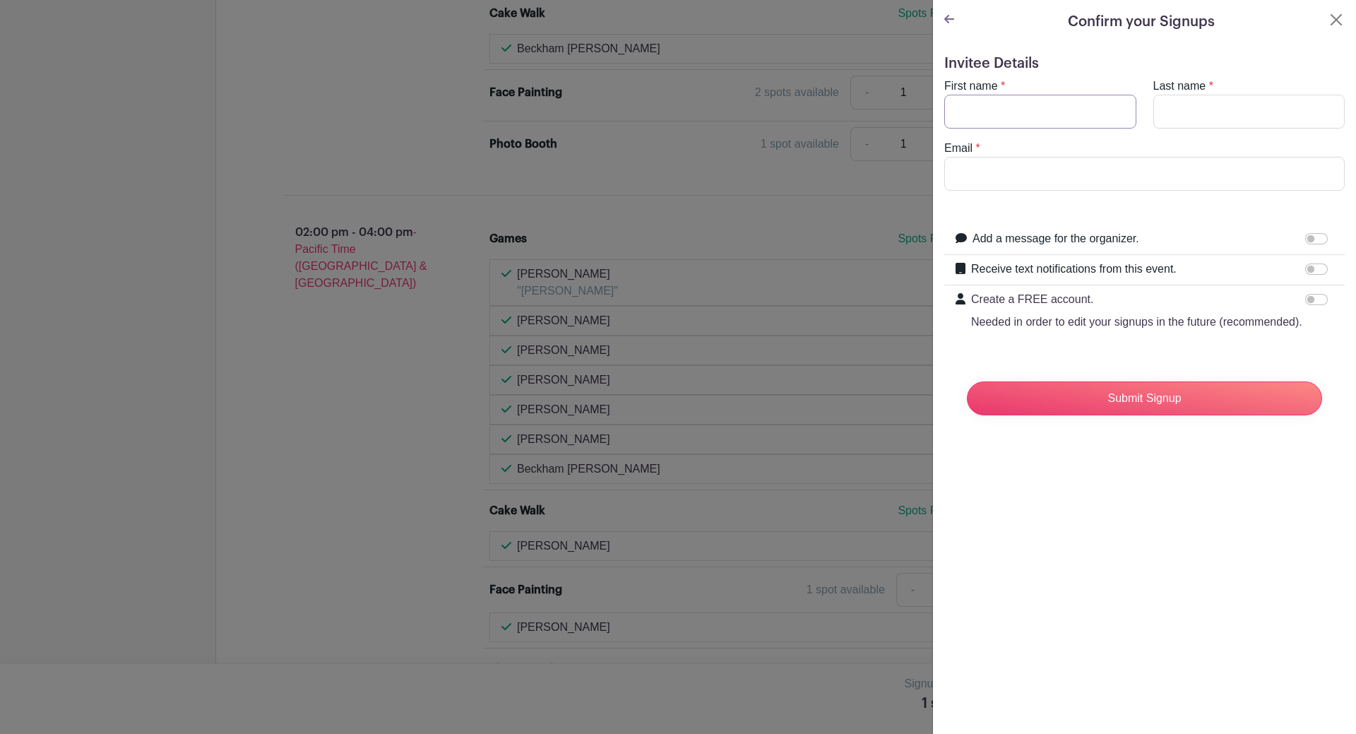
click at [982, 109] on input "First name" at bounding box center [1040, 112] width 192 height 34
type input "K"
type input "Lainey"
click at [1175, 116] on input "Last name" at bounding box center [1250, 112] width 192 height 34
type input "[PERSON_NAME]"
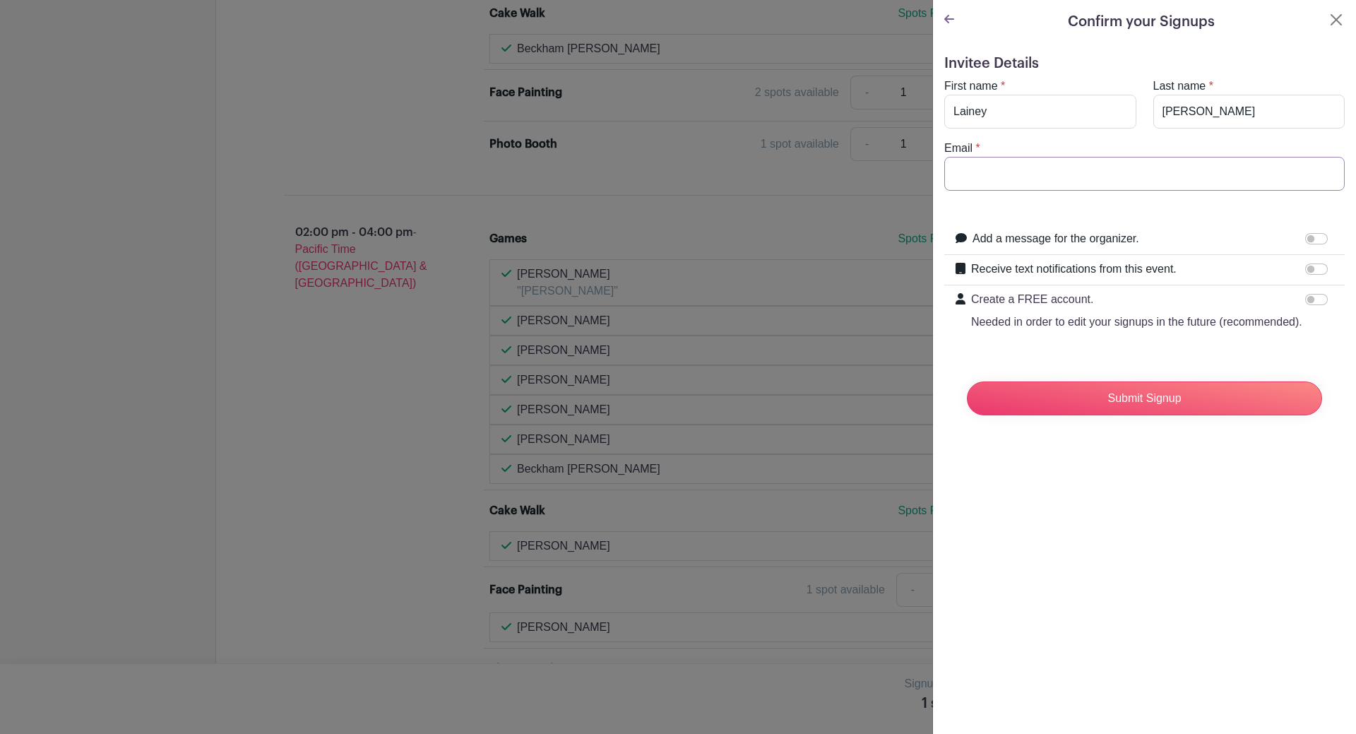
click at [983, 173] on input "Email" at bounding box center [1144, 174] width 401 height 34
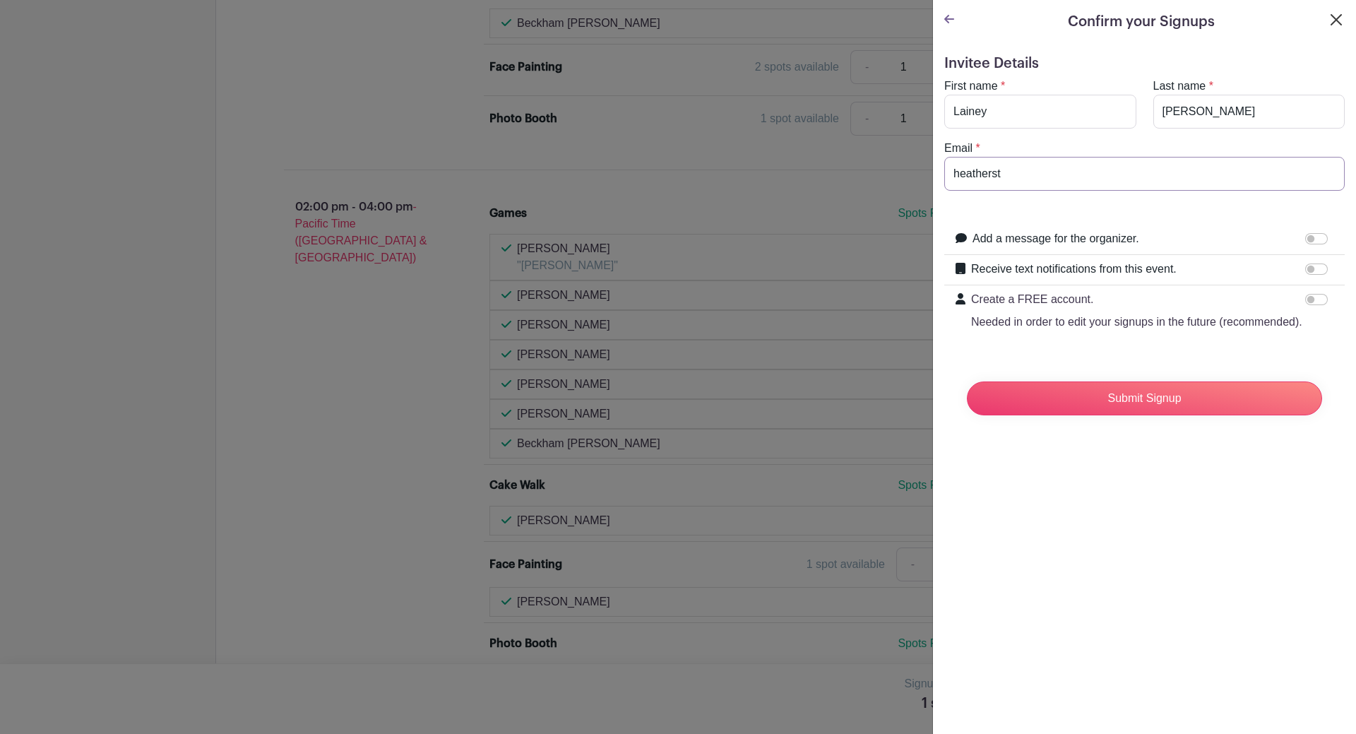
type input "heatherst"
click at [1328, 22] on button "Close" at bounding box center [1336, 19] width 17 height 17
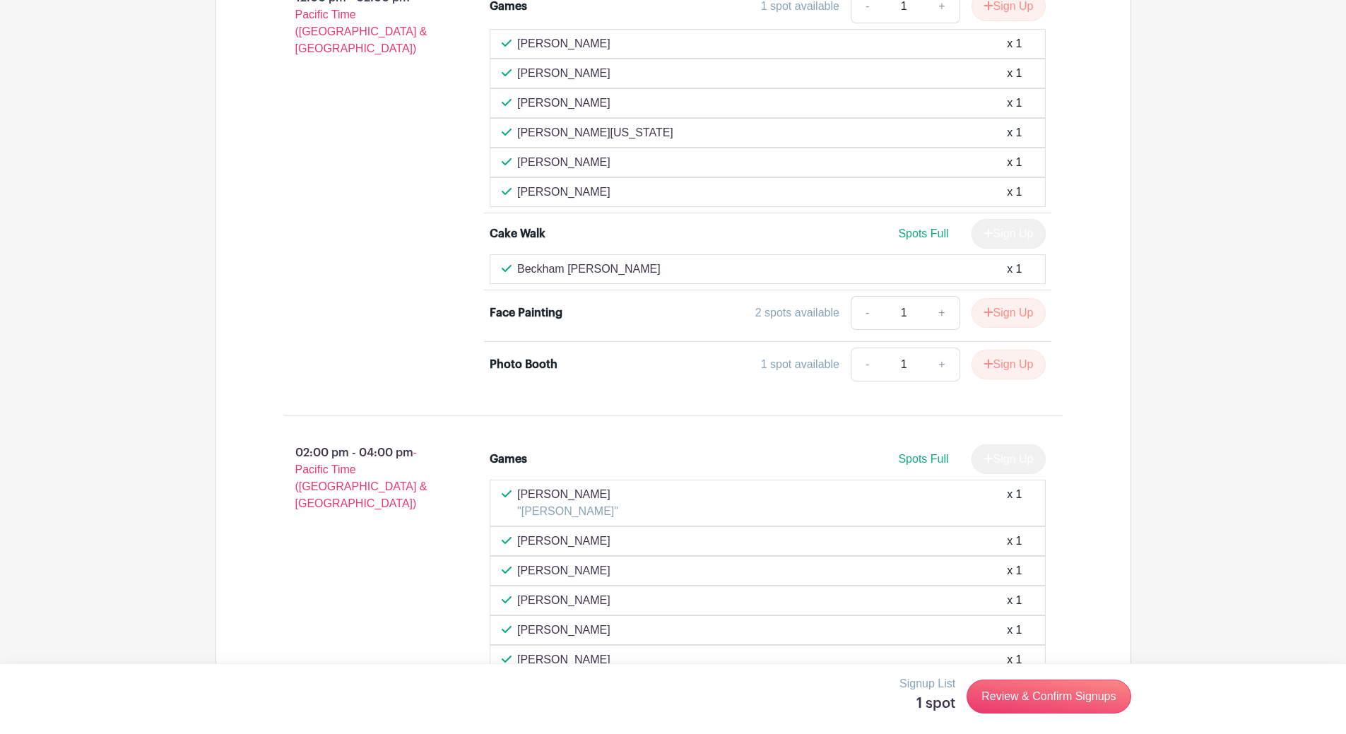
scroll to position [1413, 0]
